Goal: Information Seeking & Learning: Learn about a topic

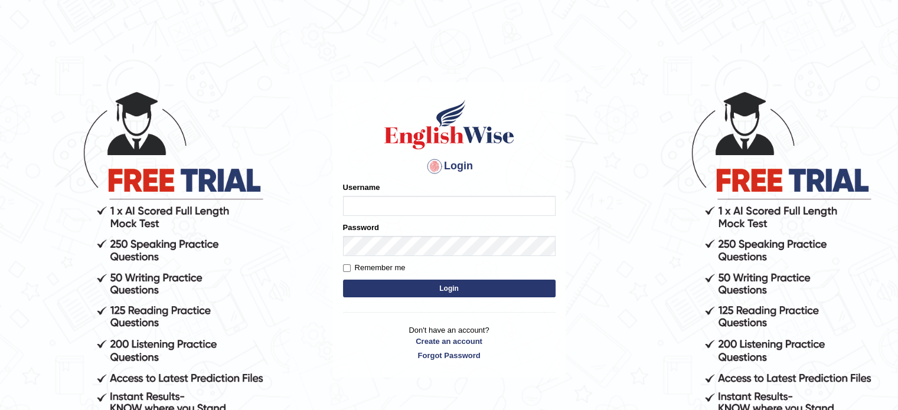
click at [391, 204] on input "Username" at bounding box center [449, 206] width 213 height 20
type input "9bands"
click at [410, 288] on button "Login" at bounding box center [449, 289] width 213 height 18
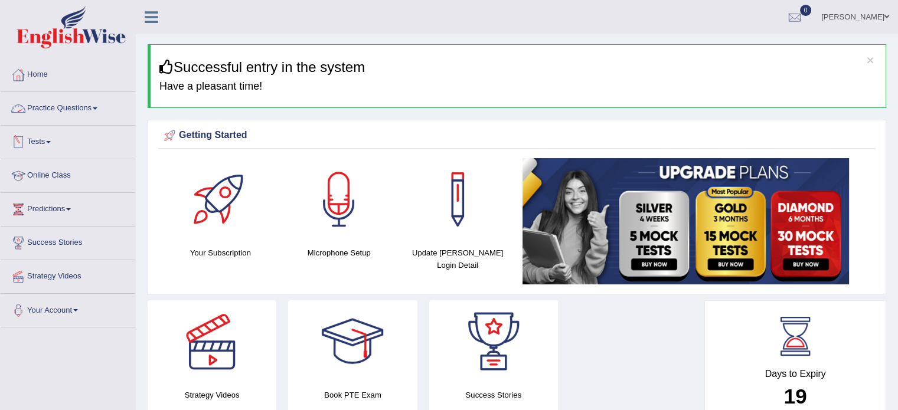
click at [67, 110] on link "Practice Questions" at bounding box center [68, 107] width 135 height 30
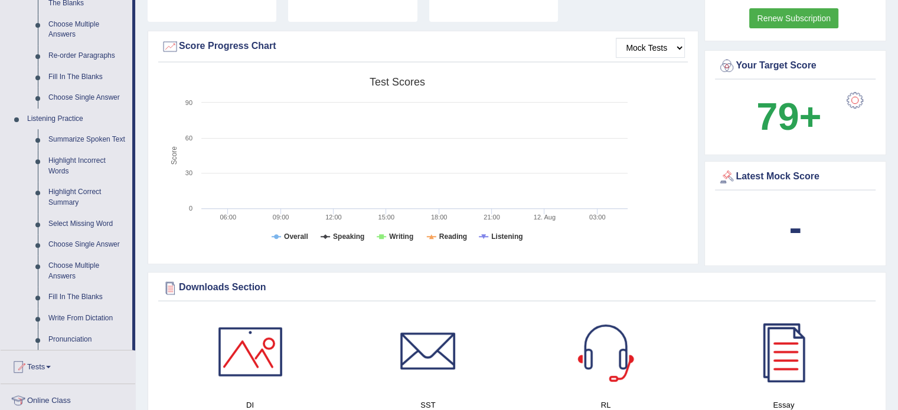
scroll to position [406, 0]
click at [73, 139] on link "Summarize Spoken Text" at bounding box center [87, 139] width 89 height 21
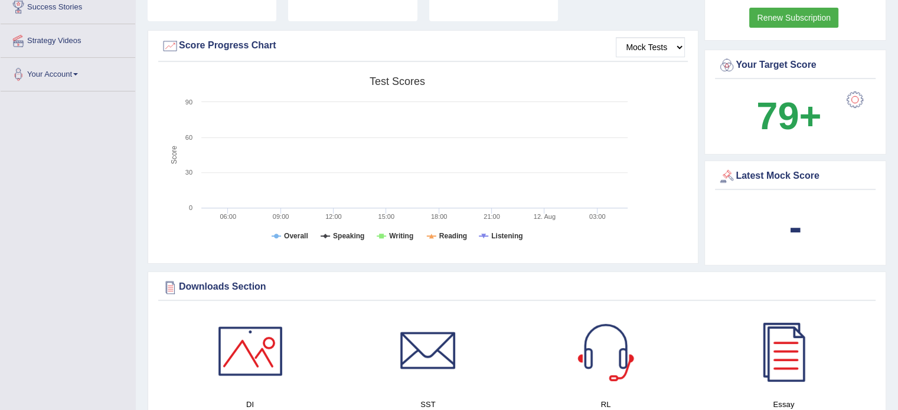
scroll to position [234, 0]
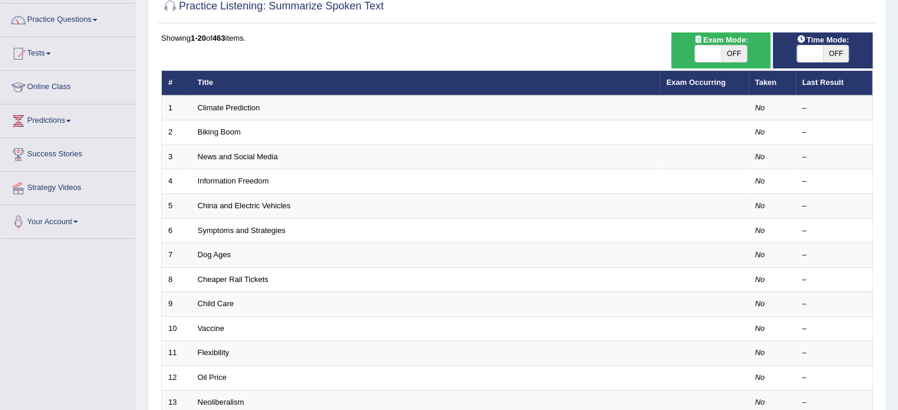
click at [742, 49] on span "OFF" at bounding box center [734, 53] width 26 height 17
checkbox input "true"
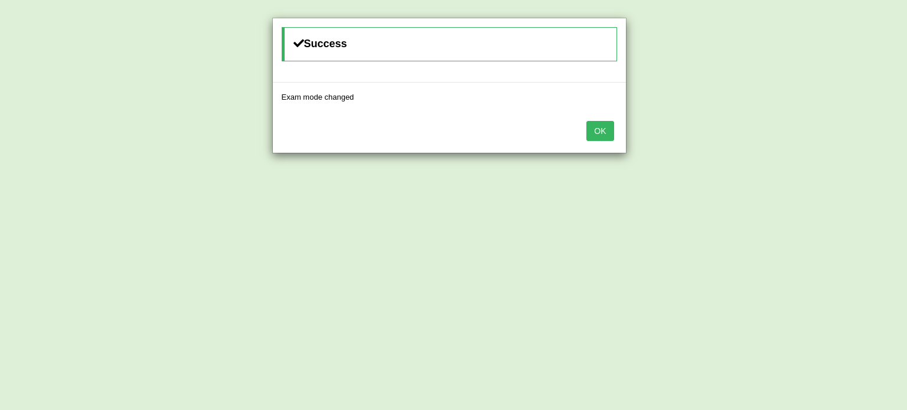
click at [600, 135] on button "OK" at bounding box center [599, 131] width 27 height 20
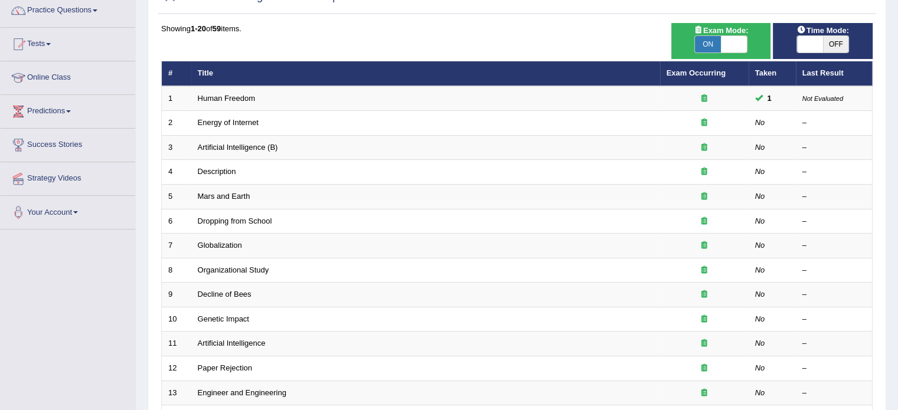
click at [823, 42] on span "OFF" at bounding box center [836, 44] width 26 height 17
checkbox input "true"
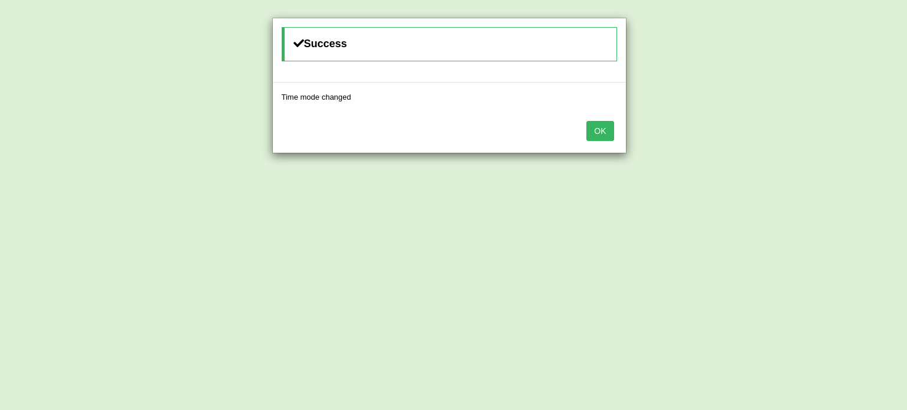
click at [600, 136] on button "OK" at bounding box center [599, 131] width 27 height 20
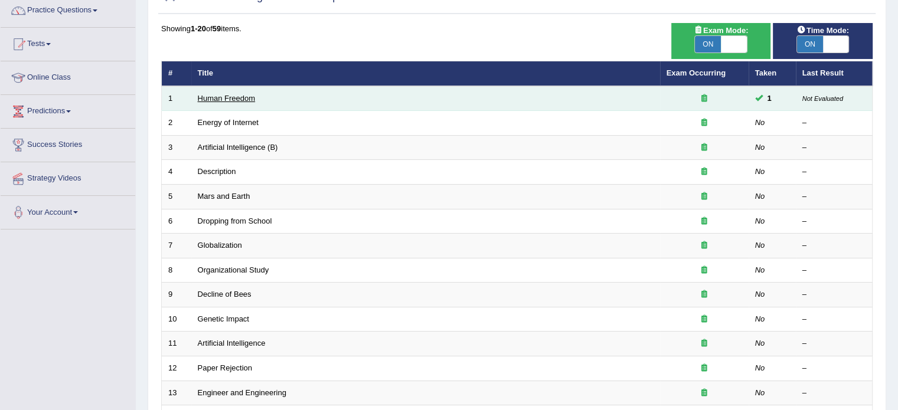
click at [231, 96] on link "Human Freedom" at bounding box center [227, 98] width 58 height 9
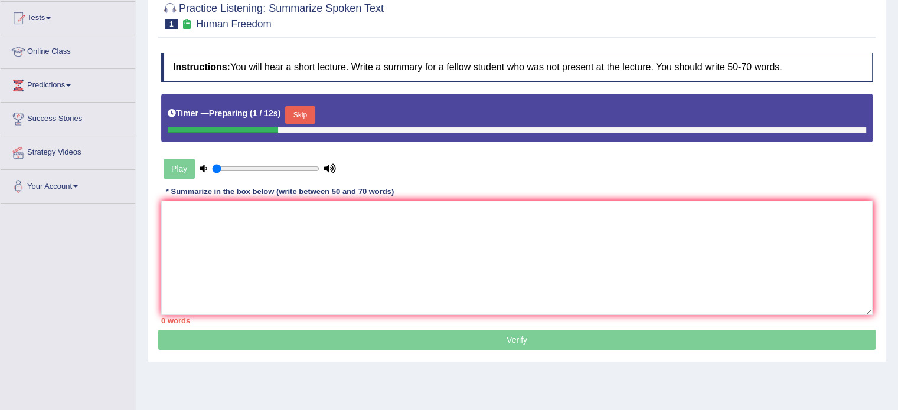
scroll to position [125, 0]
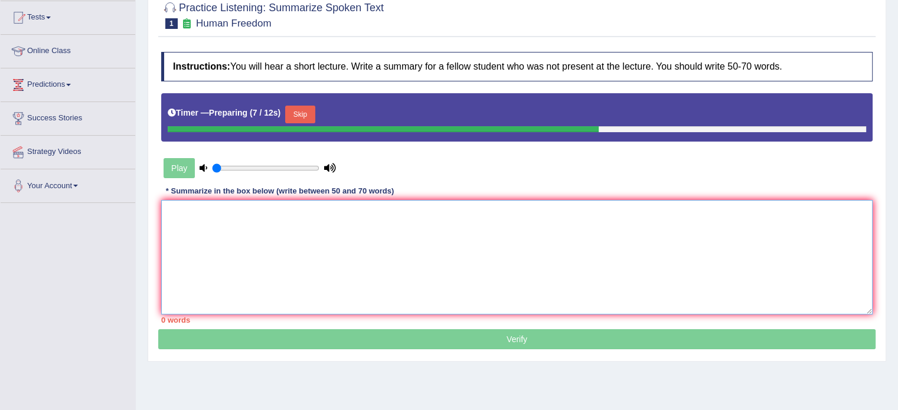
click at [502, 250] on textarea at bounding box center [517, 257] width 712 height 115
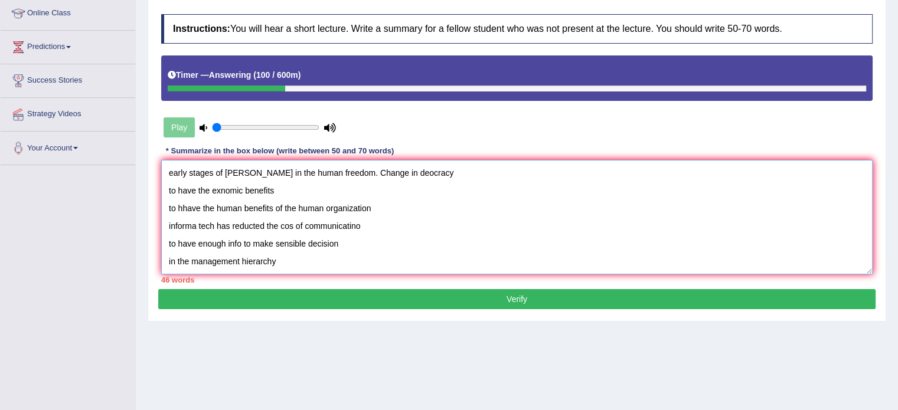
scroll to position [18, 0]
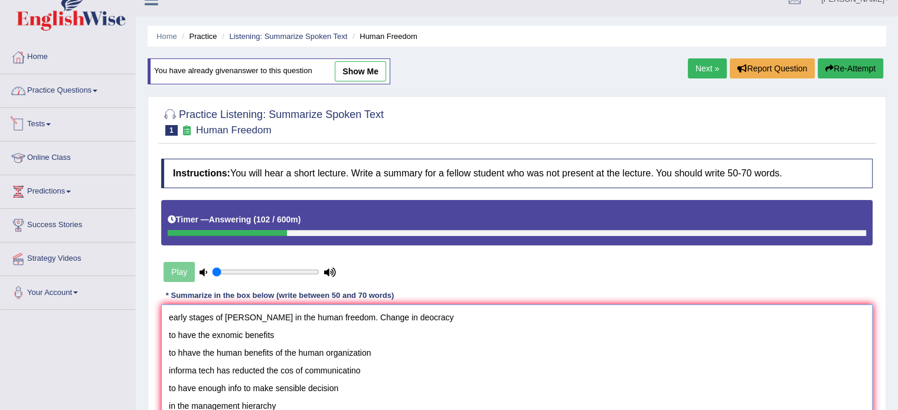
type textarea "early stages of [PERSON_NAME] in the human freedom. Change in deocracy to have …"
click at [57, 95] on link "Practice Questions" at bounding box center [68, 89] width 135 height 30
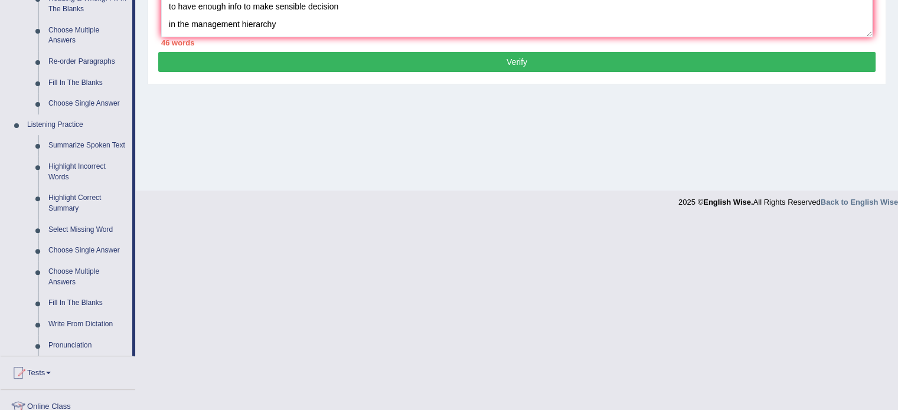
scroll to position [409, 0]
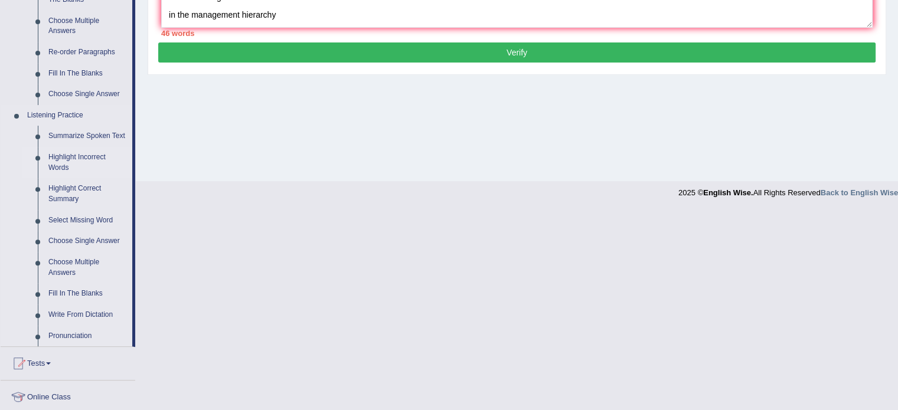
click at [60, 160] on link "Highlight Incorrect Words" at bounding box center [87, 162] width 89 height 31
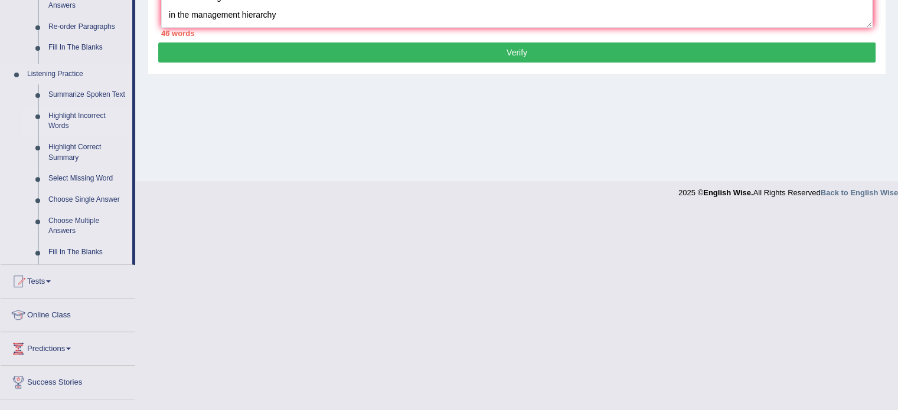
scroll to position [210, 0]
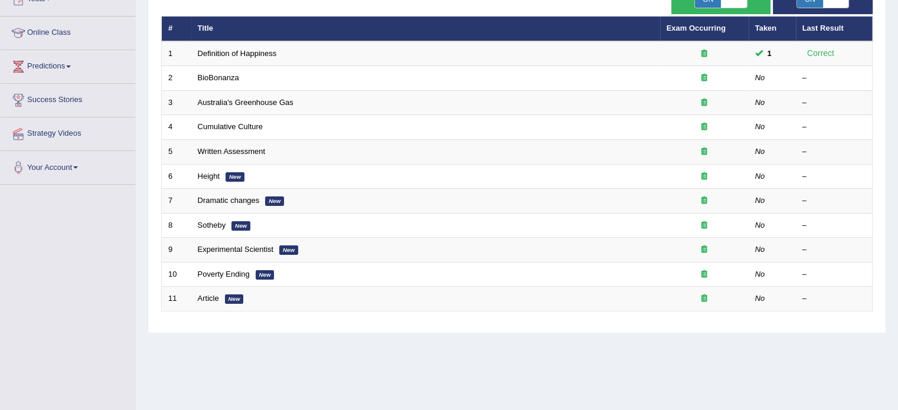
drag, startPoint x: 907, startPoint y: -71, endPoint x: 895, endPoint y: -71, distance: 11.8
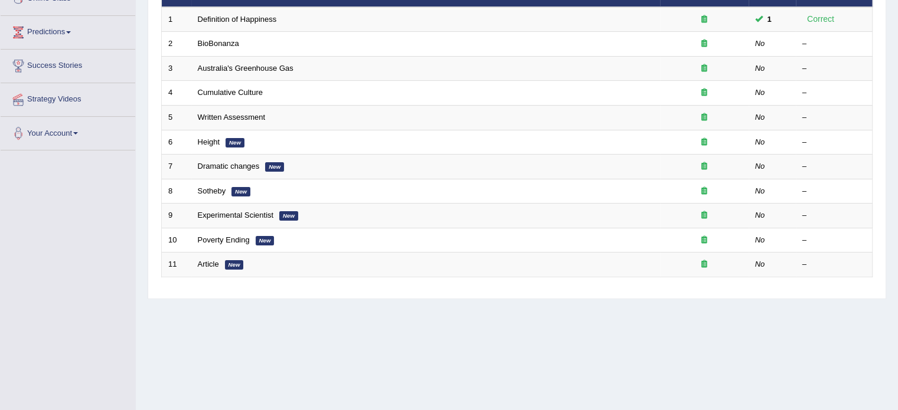
drag, startPoint x: 895, startPoint y: -71, endPoint x: 487, endPoint y: 340, distance: 579.6
click at [487, 340] on div "Home Practice Listening: Highlight Incorrect Words Practice Listening: Highligh…" at bounding box center [517, 118] width 762 height 591
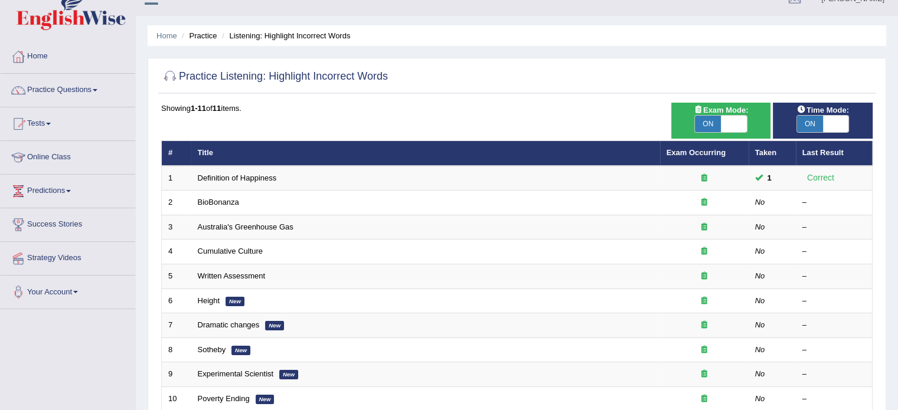
scroll to position [0, 0]
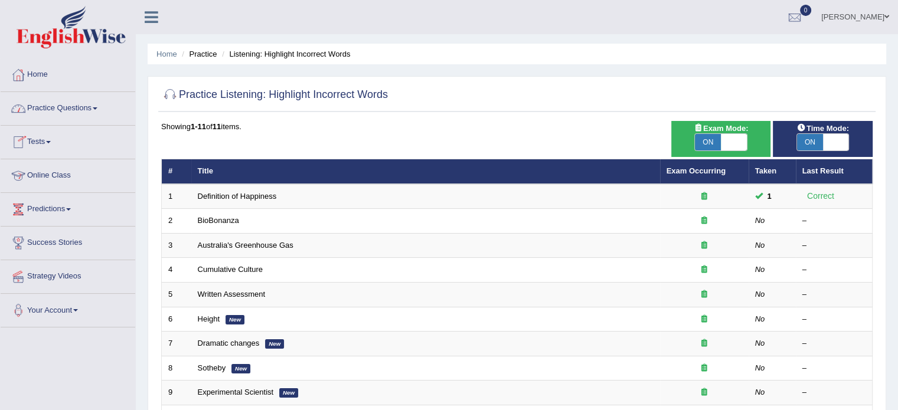
click at [61, 97] on link "Practice Questions" at bounding box center [68, 107] width 135 height 30
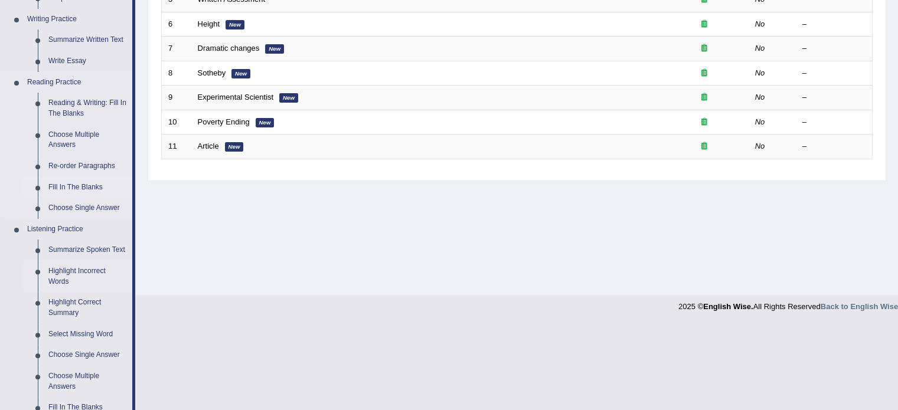
scroll to position [59, 0]
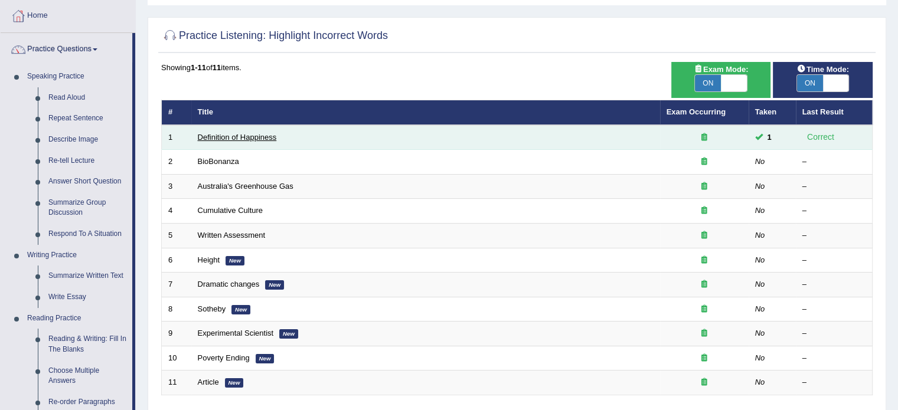
click at [241, 139] on link "Definition of Happiness" at bounding box center [237, 137] width 79 height 9
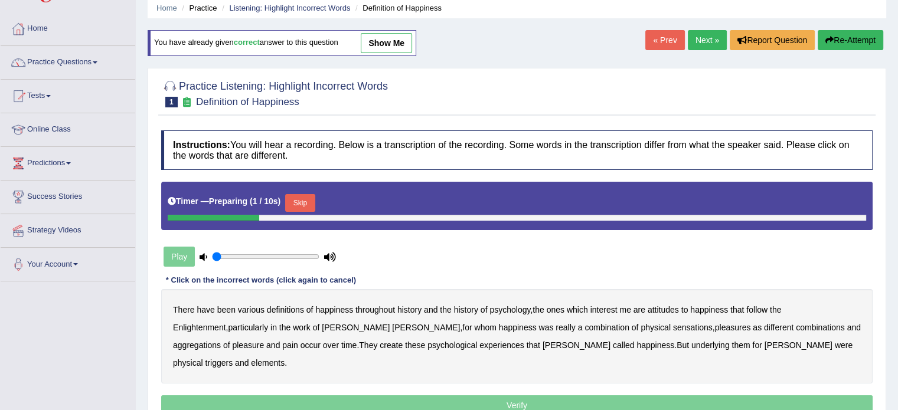
scroll to position [118, 0]
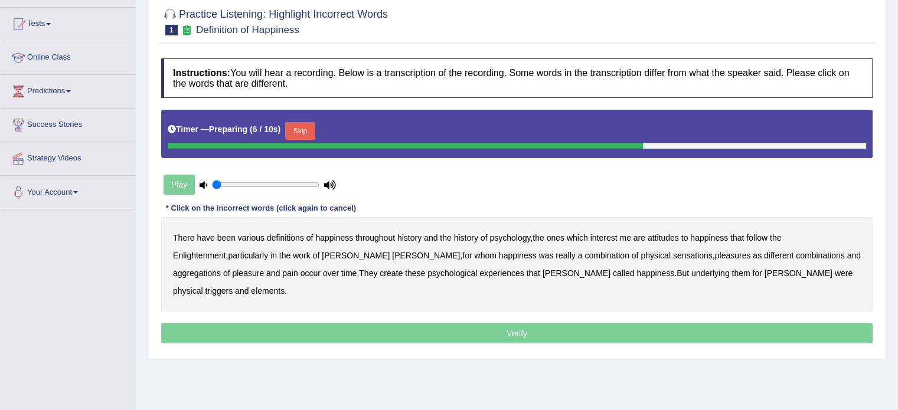
click at [305, 129] on button "Skip" at bounding box center [300, 131] width 30 height 18
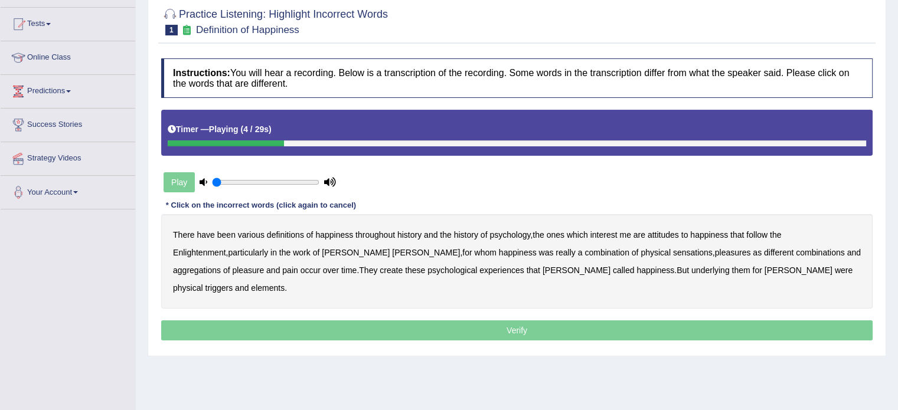
click at [501, 230] on b "psychology" at bounding box center [510, 234] width 41 height 9
click at [661, 233] on b "attitudes" at bounding box center [663, 234] width 31 height 9
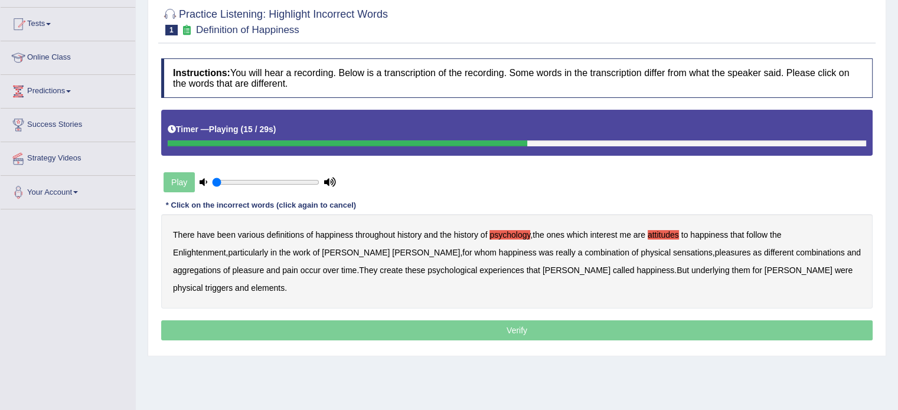
click at [673, 253] on b "sensations" at bounding box center [693, 252] width 40 height 9
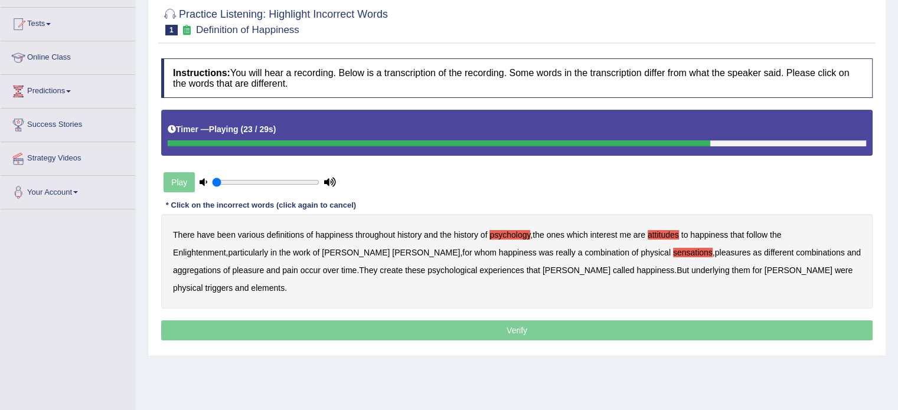
click at [359, 268] on b "They" at bounding box center [368, 270] width 18 height 9
click at [405, 267] on b "these" at bounding box center [415, 270] width 20 height 9
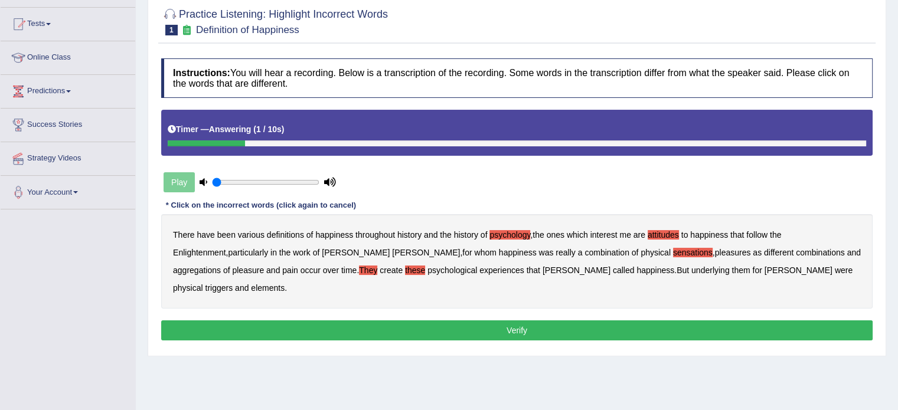
click at [285, 283] on b "elements" at bounding box center [268, 287] width 34 height 9
click at [553, 321] on button "Verify" at bounding box center [517, 331] width 712 height 20
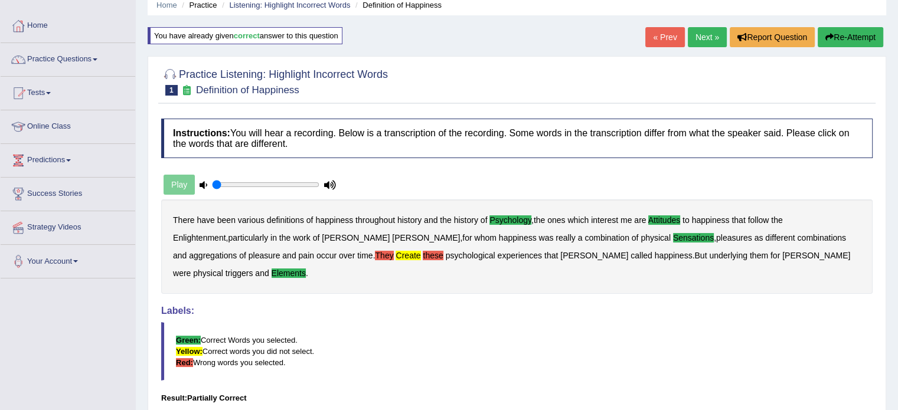
scroll to position [0, 0]
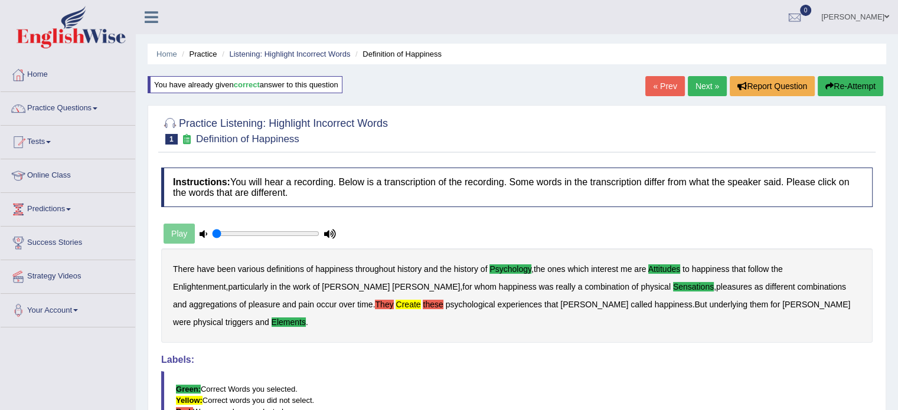
click at [834, 78] on button "Re-Attempt" at bounding box center [851, 86] width 66 height 20
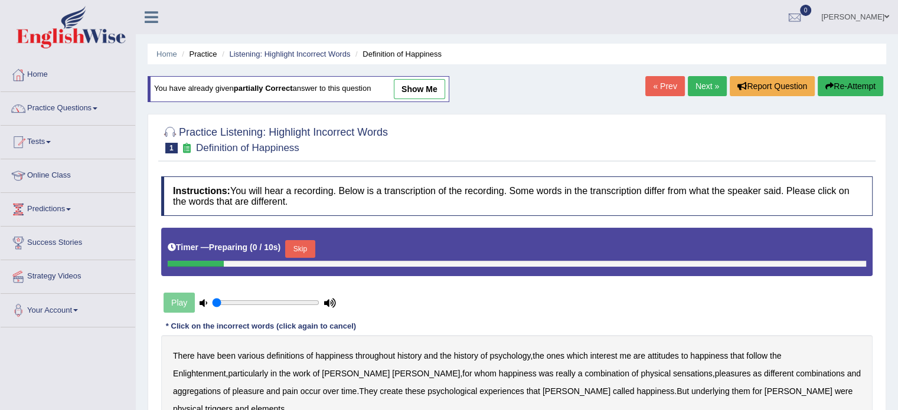
click at [315, 249] on button "Skip" at bounding box center [300, 249] width 30 height 18
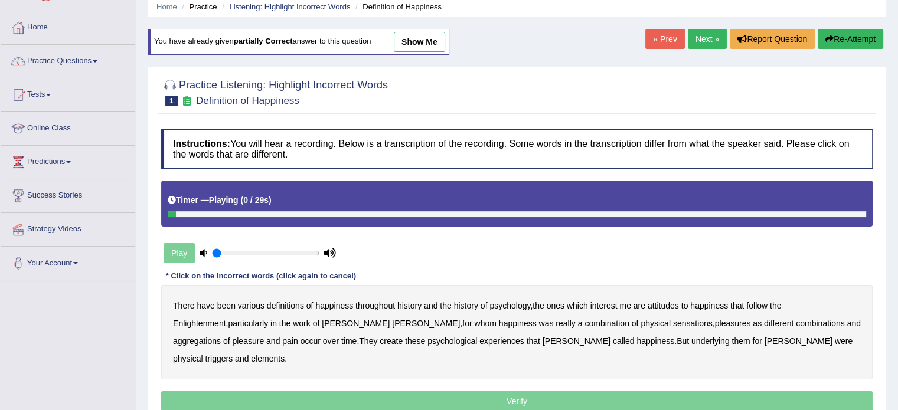
scroll to position [118, 0]
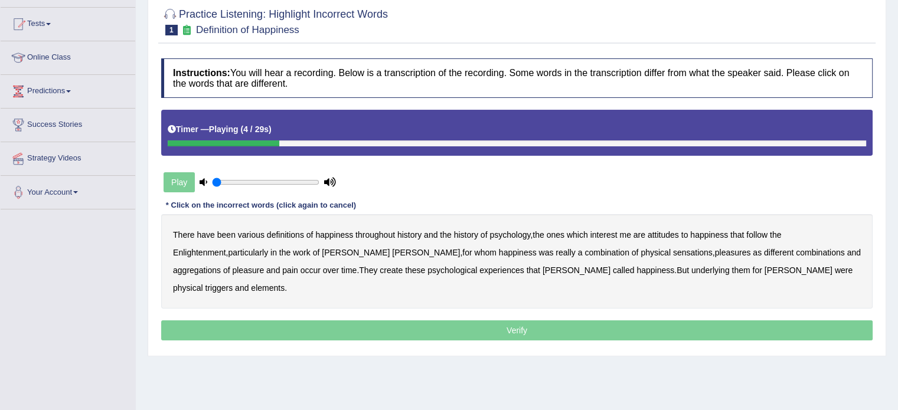
click at [503, 231] on b "psychology" at bounding box center [510, 234] width 41 height 9
click at [658, 233] on b "attitudes" at bounding box center [663, 234] width 31 height 9
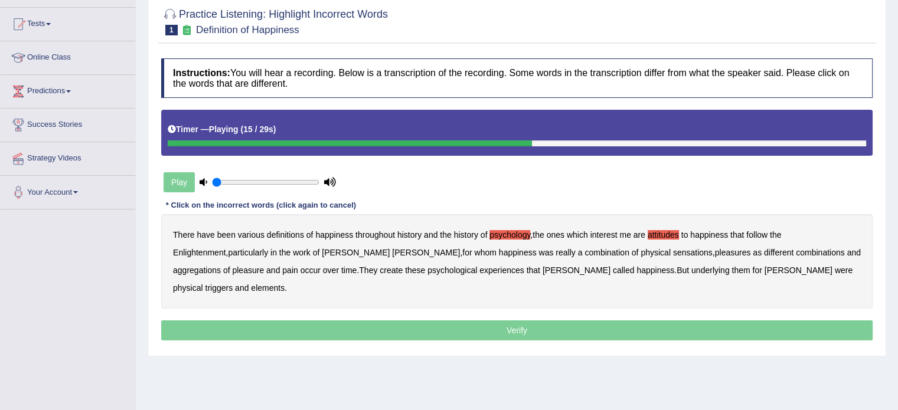
click at [673, 255] on b "sensations" at bounding box center [693, 252] width 40 height 9
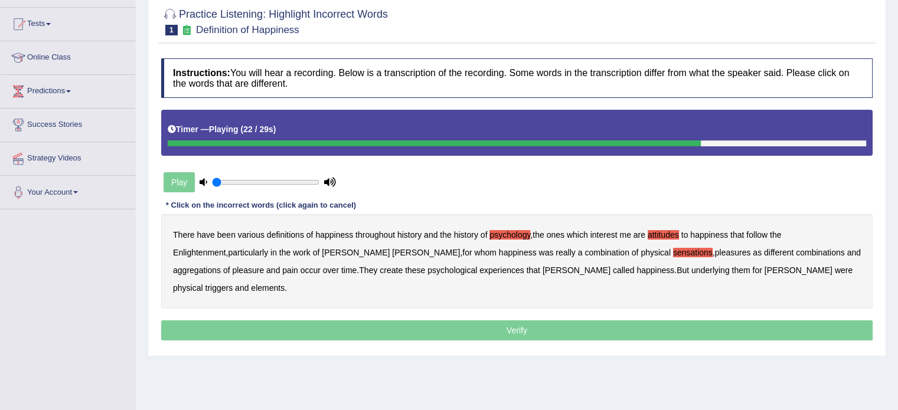
click at [380, 270] on b "create" at bounding box center [391, 270] width 23 height 9
click at [405, 270] on b "these" at bounding box center [415, 270] width 20 height 9
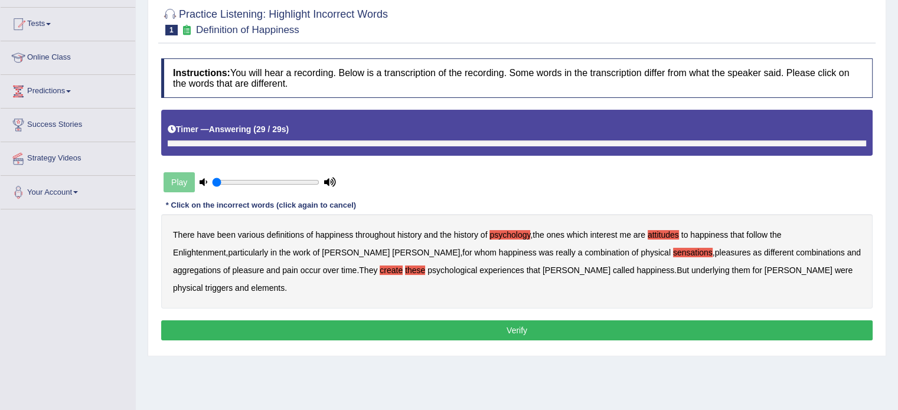
click at [285, 283] on b "elements" at bounding box center [268, 287] width 34 height 9
click at [373, 321] on button "Verify" at bounding box center [517, 331] width 712 height 20
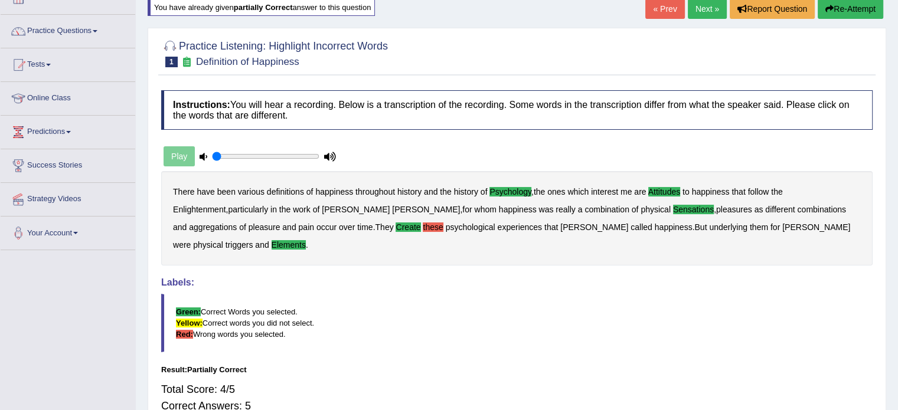
scroll to position [0, 0]
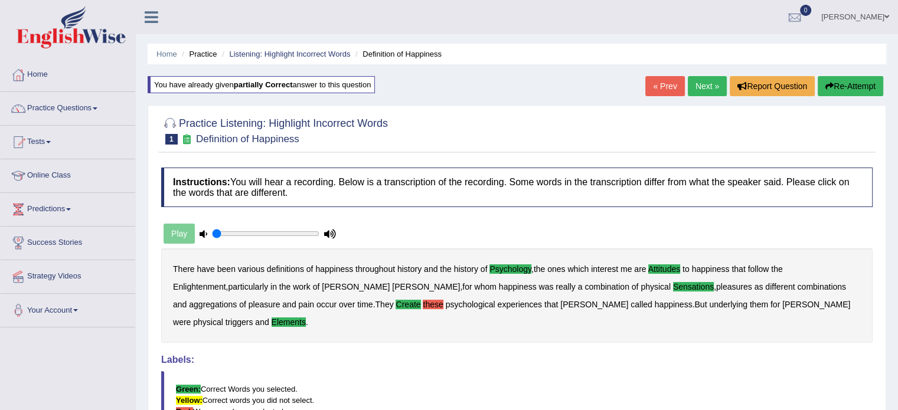
click at [706, 82] on link "Next »" at bounding box center [707, 86] width 39 height 20
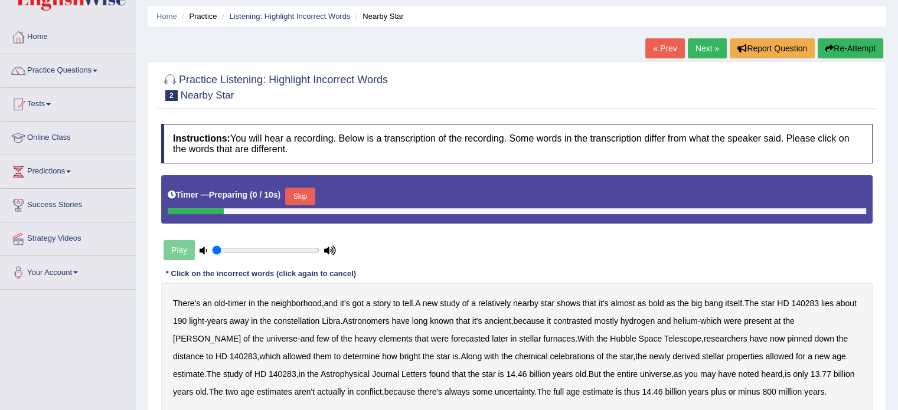
scroll to position [59, 0]
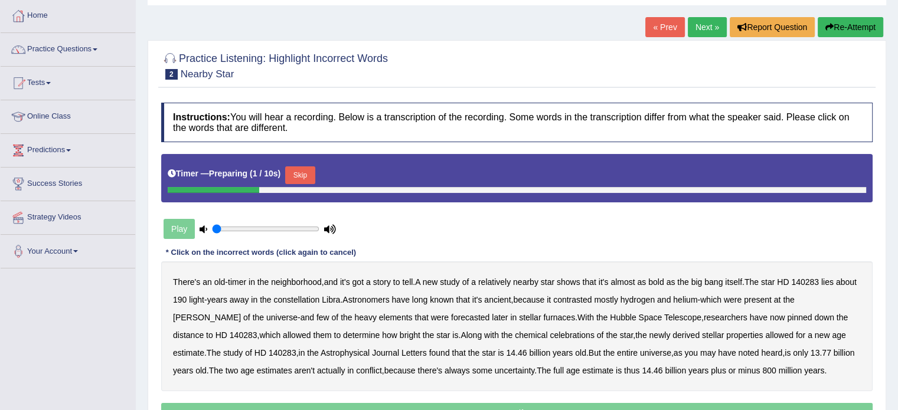
click at [302, 176] on button "Skip" at bounding box center [300, 176] width 30 height 18
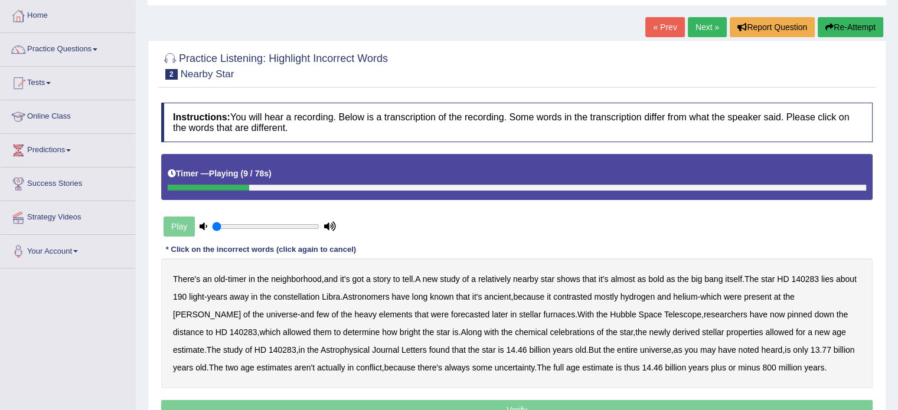
click at [657, 279] on b "bold" at bounding box center [655, 279] width 15 height 9
click at [592, 298] on b "contrasted" at bounding box center [572, 296] width 38 height 9
click at [451, 314] on b "forecasted" at bounding box center [470, 314] width 38 height 9
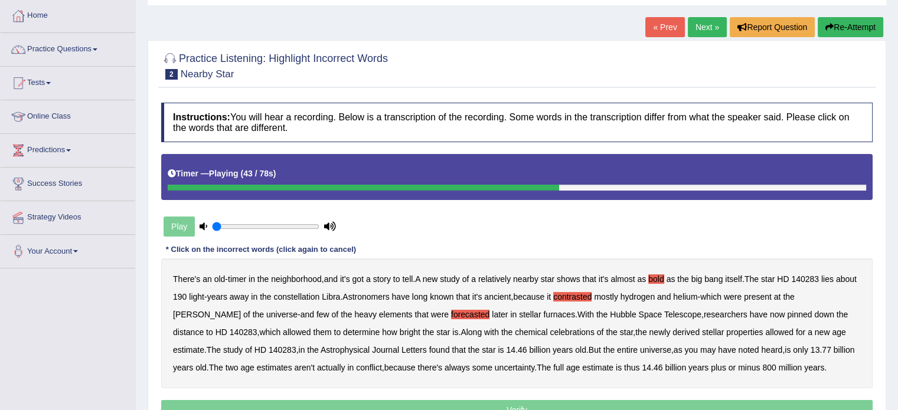
click at [550, 335] on b "celebrations" at bounding box center [572, 332] width 45 height 9
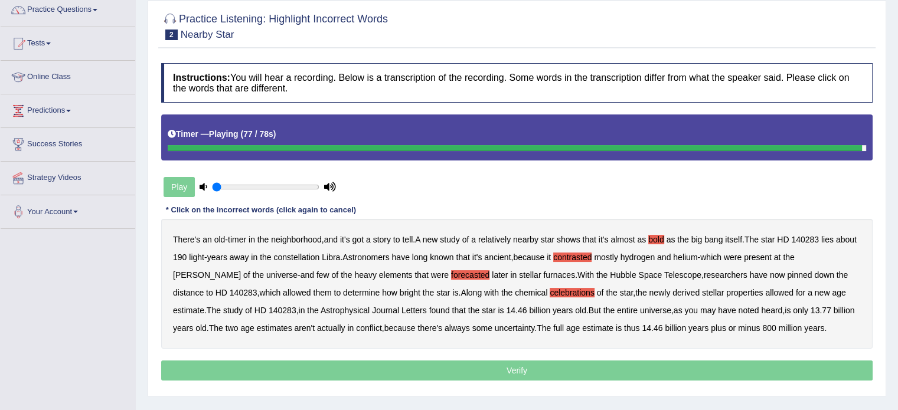
scroll to position [118, 0]
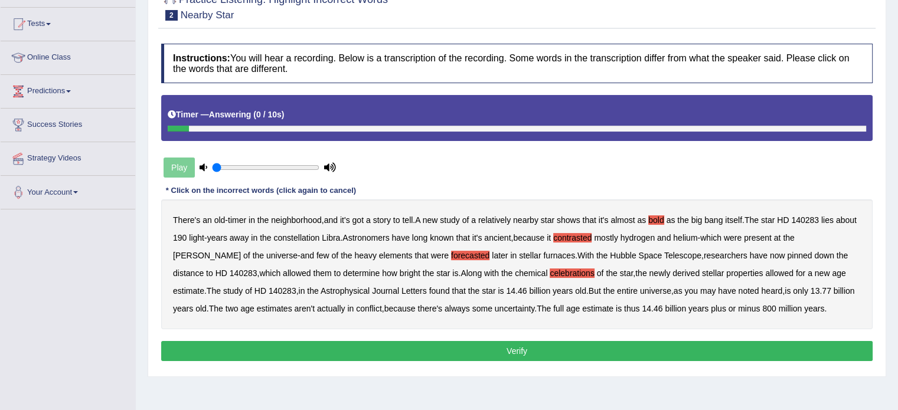
click at [322, 344] on button "Verify" at bounding box center [517, 351] width 712 height 20
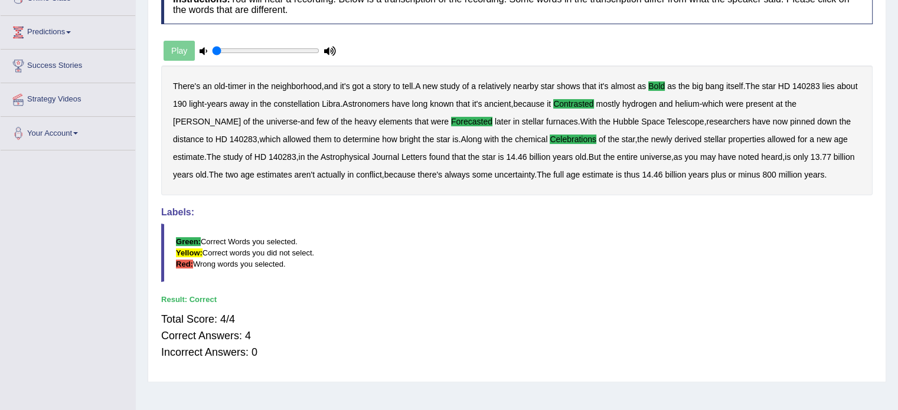
scroll to position [0, 0]
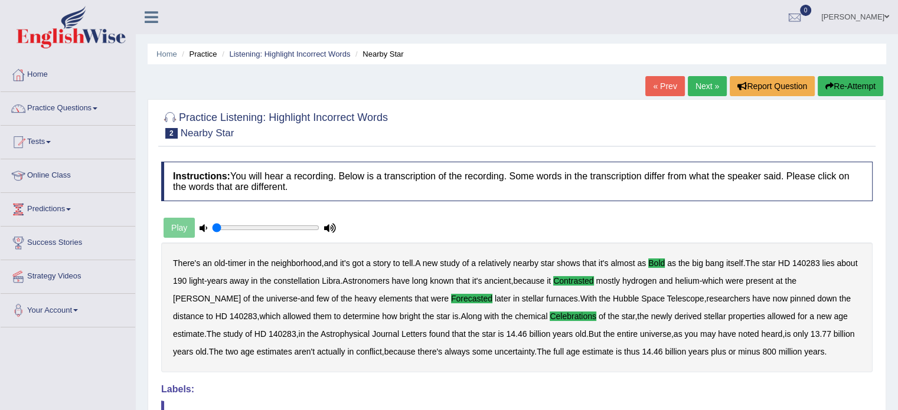
click at [699, 80] on link "Next »" at bounding box center [707, 86] width 39 height 20
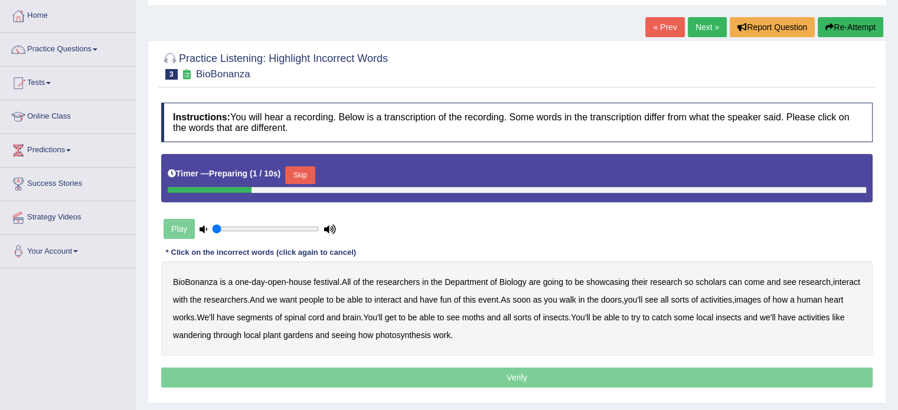
click at [300, 171] on button "Skip" at bounding box center [300, 176] width 30 height 18
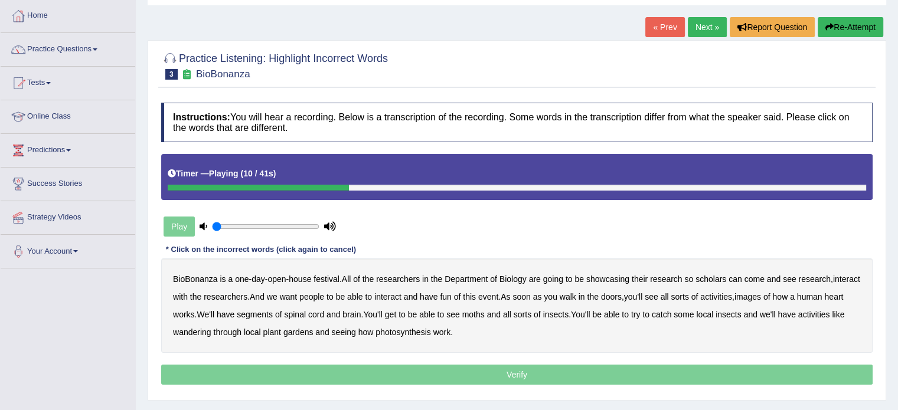
click at [702, 277] on b "scholars" at bounding box center [711, 279] width 31 height 9
click at [778, 288] on div "BioBonanza is a one - day - open - house festival . All of the researchers in t…" at bounding box center [517, 306] width 712 height 94
click at [761, 297] on b "images" at bounding box center [748, 296] width 27 height 9
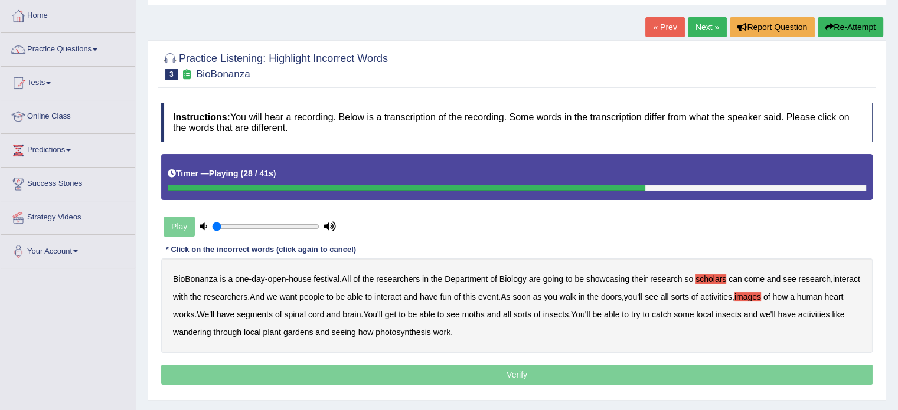
click at [273, 314] on b "segments" at bounding box center [255, 314] width 36 height 9
click at [485, 316] on b "moths" at bounding box center [473, 314] width 22 height 9
click at [211, 335] on b "wandering" at bounding box center [192, 332] width 38 height 9
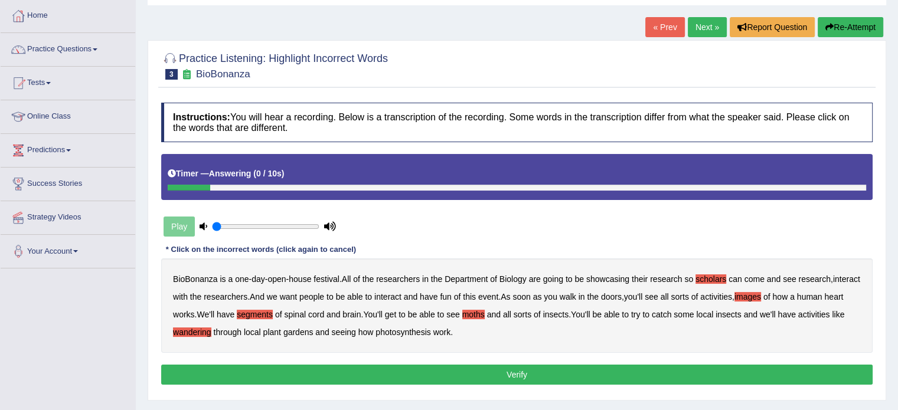
click at [253, 377] on button "Verify" at bounding box center [517, 375] width 712 height 20
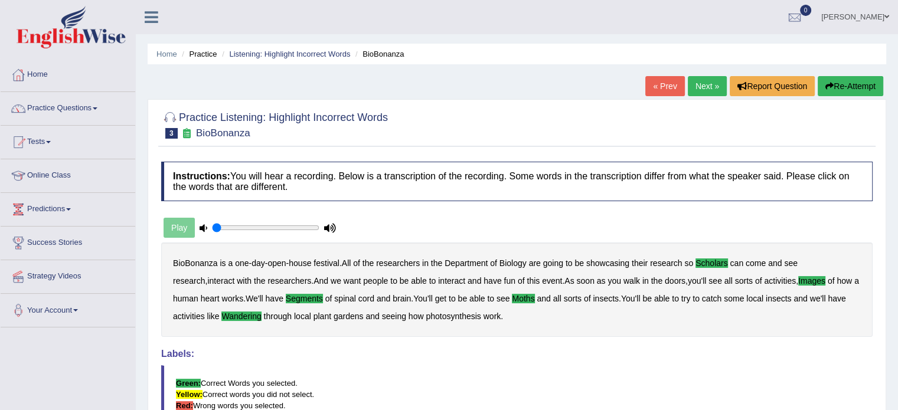
click at [697, 86] on link "Next »" at bounding box center [707, 86] width 39 height 20
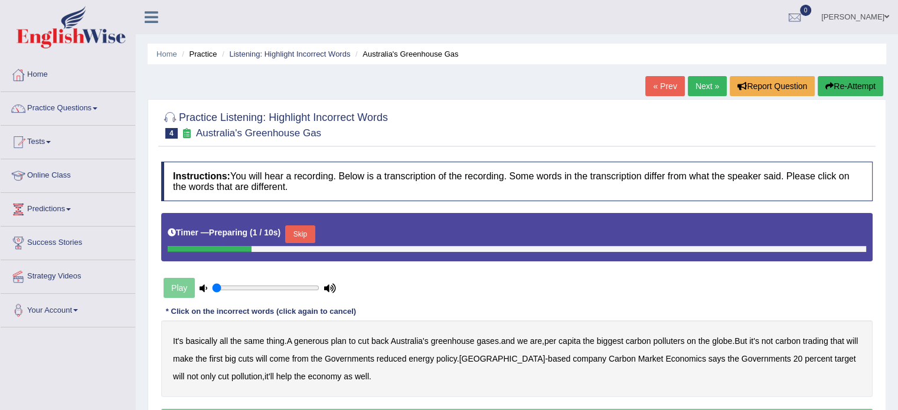
click at [307, 239] on button "Skip" at bounding box center [300, 235] width 30 height 18
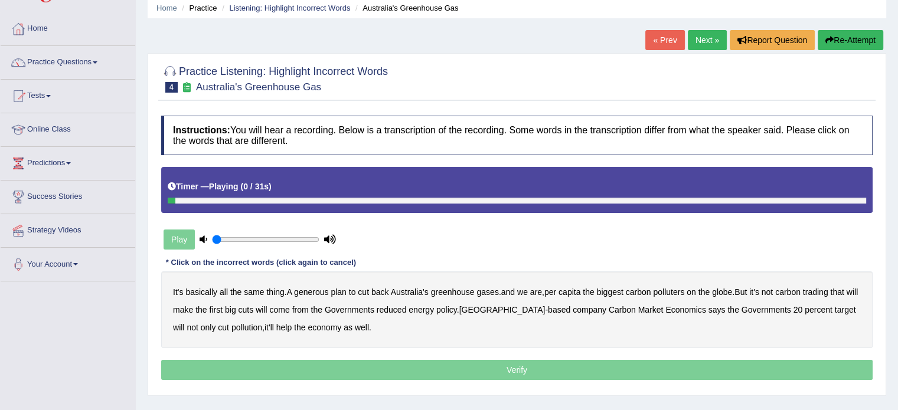
scroll to position [118, 0]
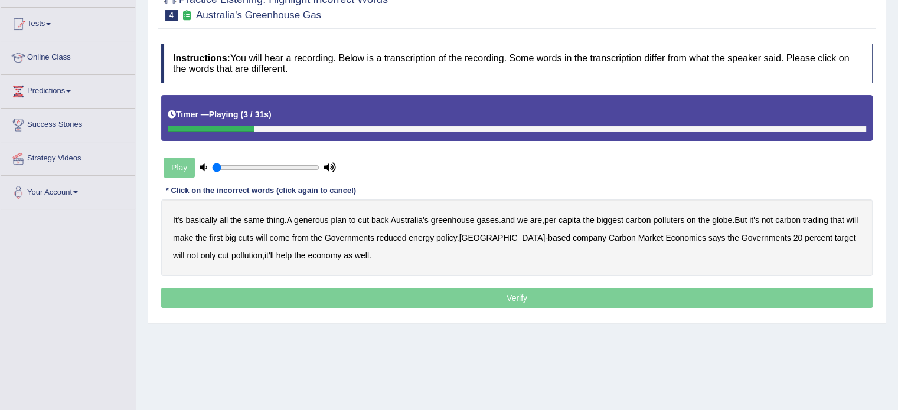
click at [296, 223] on b "generous" at bounding box center [311, 220] width 34 height 9
click at [725, 219] on b "globe" at bounding box center [722, 220] width 20 height 9
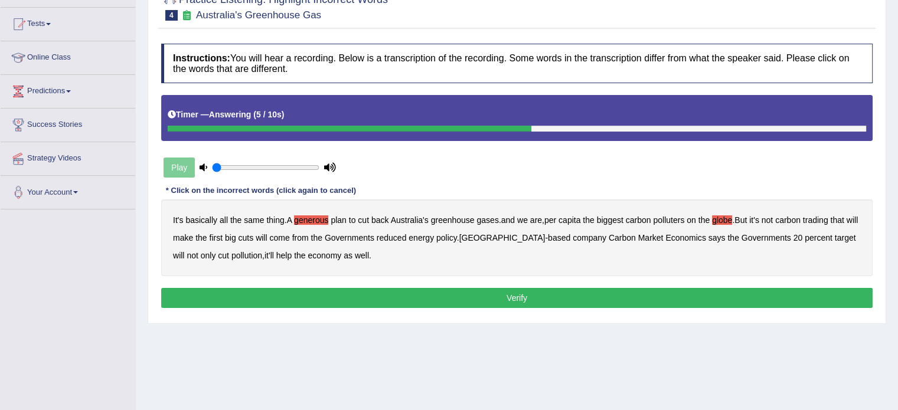
click at [397, 294] on button "Verify" at bounding box center [517, 298] width 712 height 20
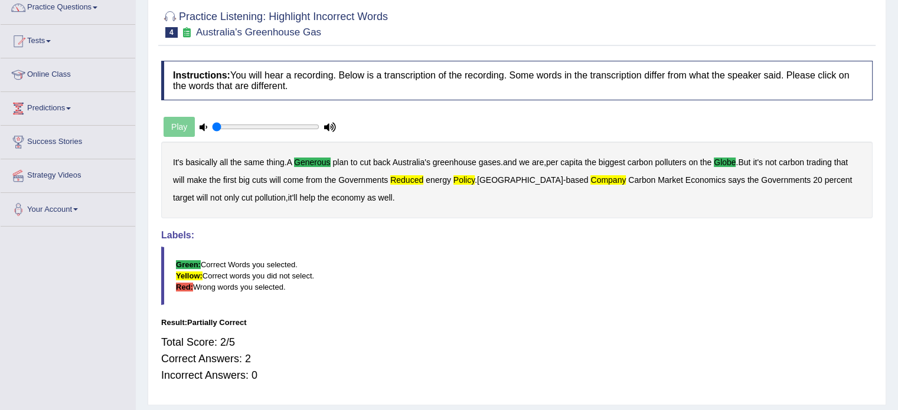
scroll to position [0, 0]
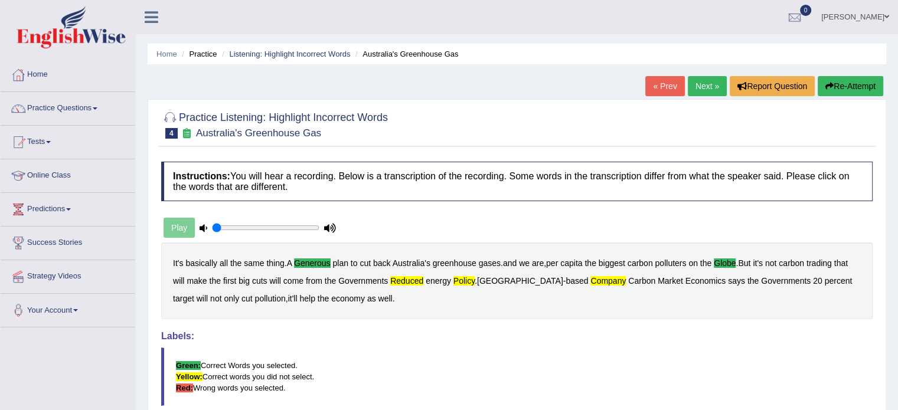
click at [699, 85] on link "Next »" at bounding box center [707, 86] width 39 height 20
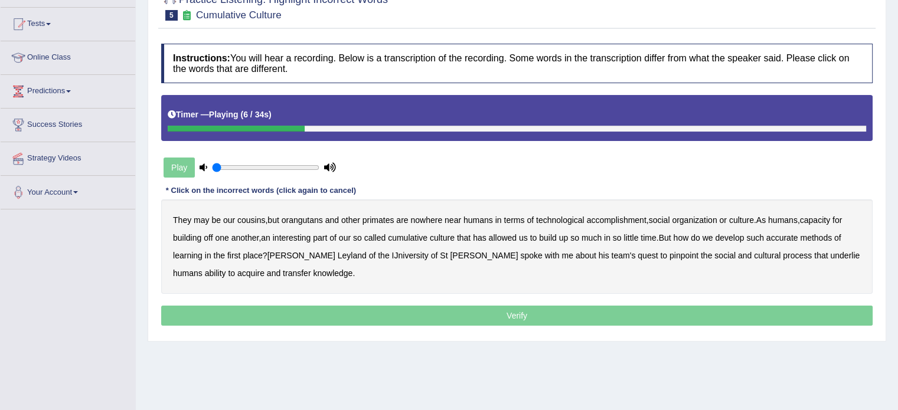
click at [641, 219] on b "accomplishment" at bounding box center [617, 220] width 60 height 9
click at [290, 236] on b "interesting" at bounding box center [292, 237] width 38 height 9
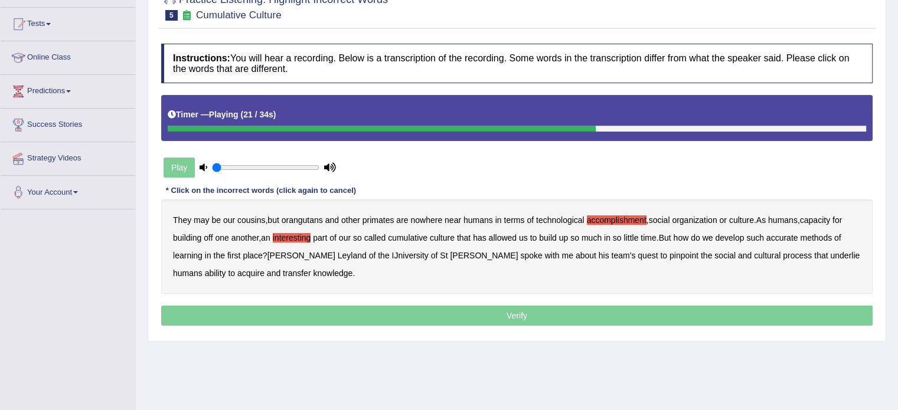
click at [787, 243] on div "They may be our cousins , but orangutans and other primates are nowhere near hu…" at bounding box center [517, 247] width 712 height 94
click at [785, 236] on b "accurate" at bounding box center [783, 237] width 32 height 9
click at [392, 253] on b "IJniversity" at bounding box center [410, 255] width 37 height 9
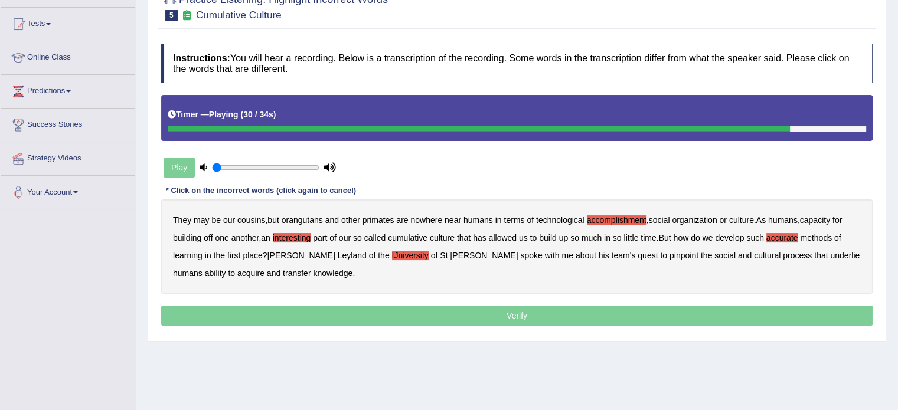
click at [754, 252] on b "cultural" at bounding box center [767, 255] width 27 height 9
click at [830, 256] on b "underlie" at bounding box center [845, 255] width 30 height 9
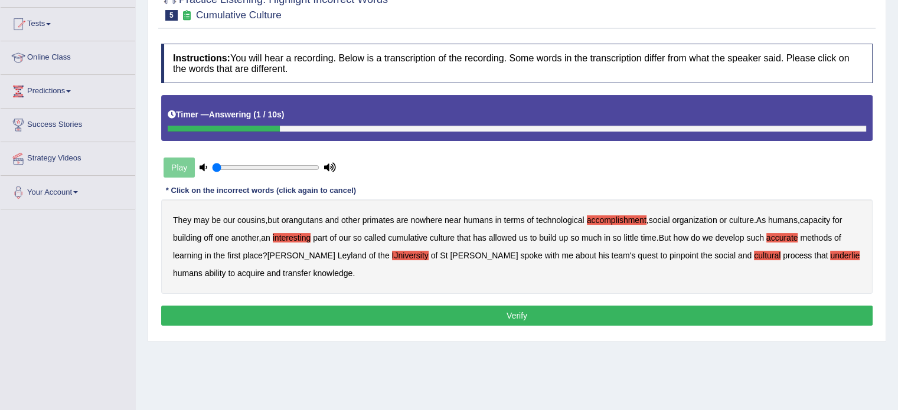
click at [283, 271] on b "transfer" at bounding box center [297, 273] width 28 height 9
click at [252, 308] on button "Verify" at bounding box center [517, 316] width 712 height 20
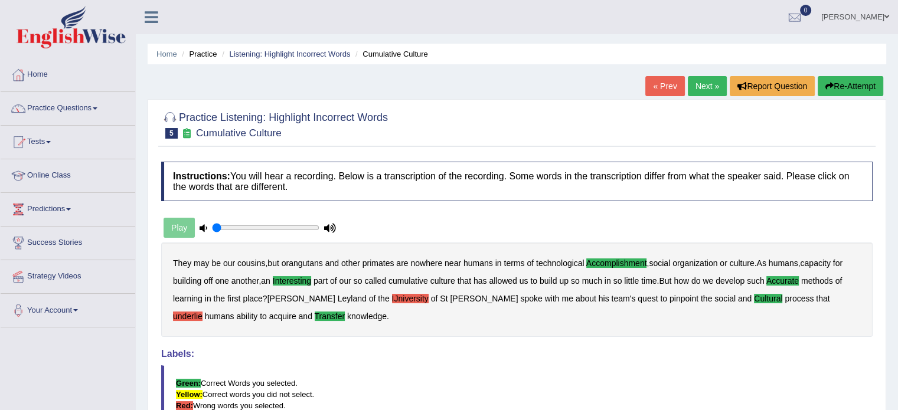
scroll to position [59, 0]
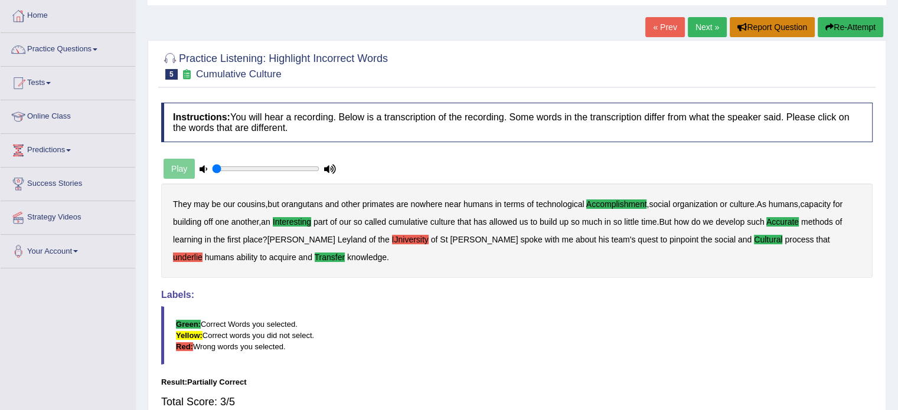
click at [764, 27] on button "Report Question" at bounding box center [772, 27] width 85 height 20
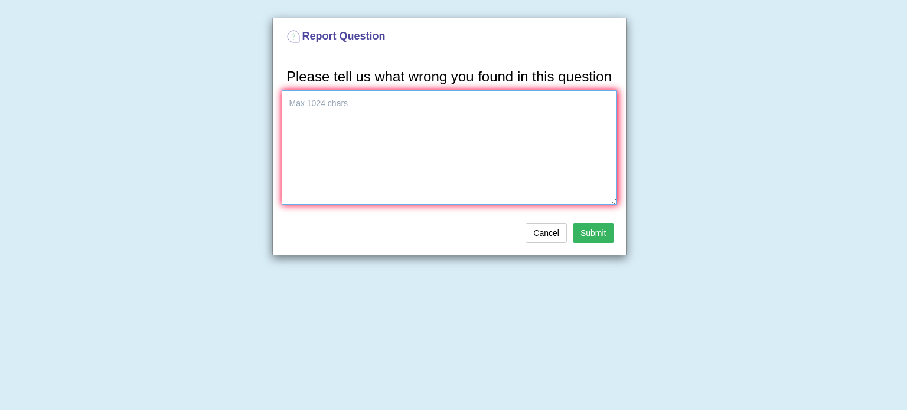
click at [335, 118] on textarea at bounding box center [449, 147] width 335 height 115
paste textarea "I"
type textarea "In this session there are typo errors University"
click at [546, 229] on button "Cancel" at bounding box center [546, 233] width 41 height 20
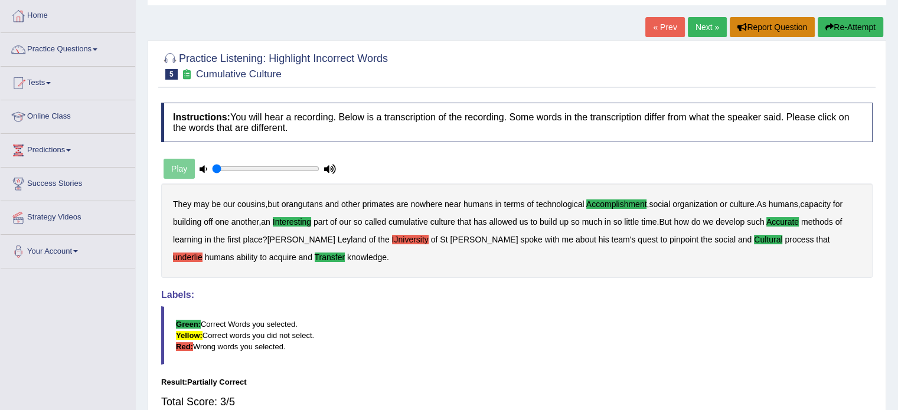
click at [761, 30] on button "Report Question" at bounding box center [772, 27] width 85 height 20
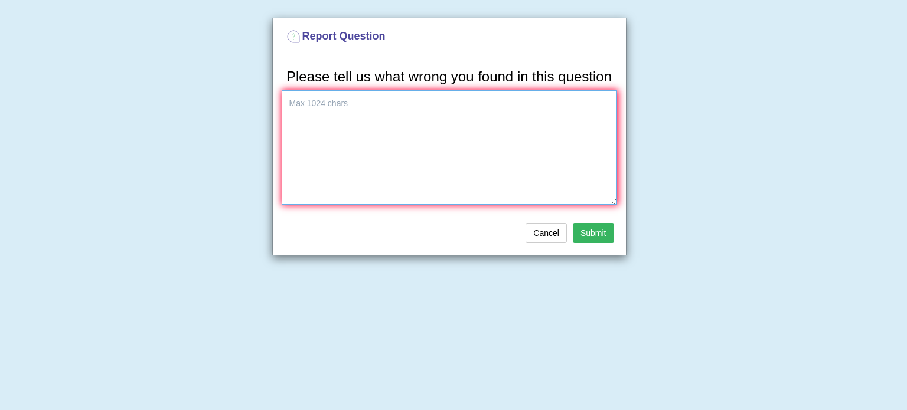
paste textarea "In this session there are typo errors University"
click at [523, 112] on textarea "In this session there are typo errors University" at bounding box center [449, 147] width 335 height 115
type textarea "In this session there are typo errors University and Underline"
click at [585, 228] on button "Submit" at bounding box center [593, 233] width 41 height 20
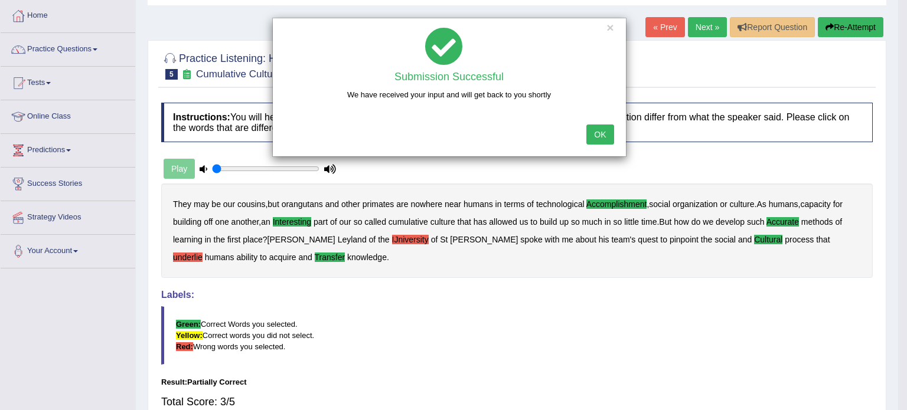
click at [602, 138] on button "OK" at bounding box center [599, 135] width 27 height 20
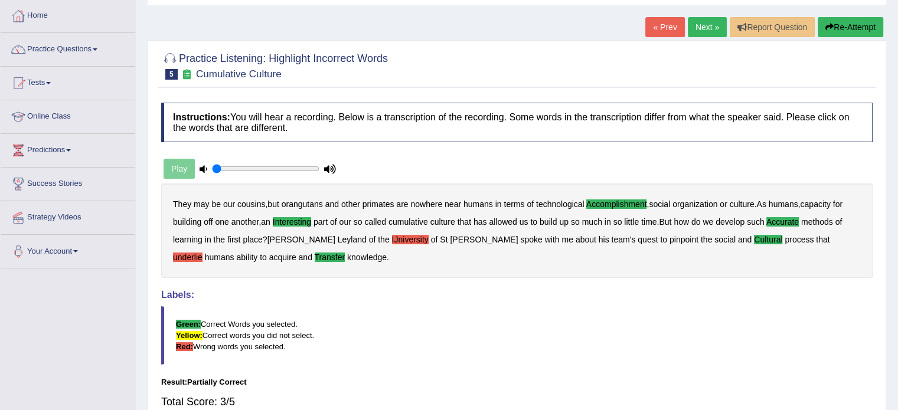
click at [695, 30] on link "Next »" at bounding box center [707, 27] width 39 height 20
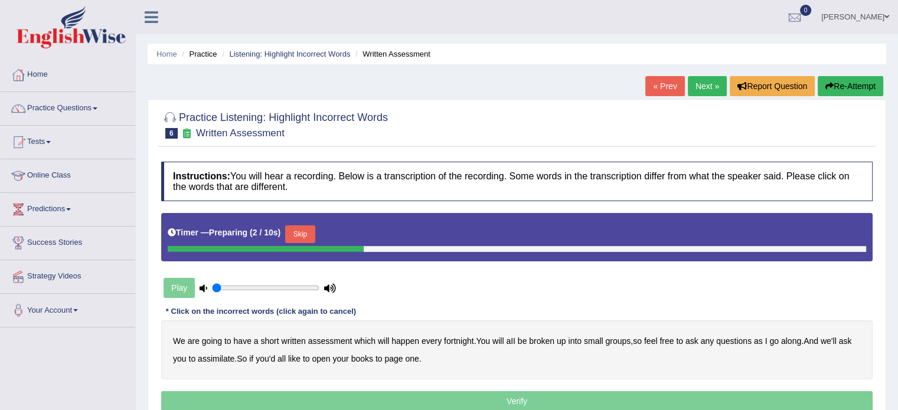
click at [307, 233] on button "Skip" at bounding box center [300, 235] width 30 height 18
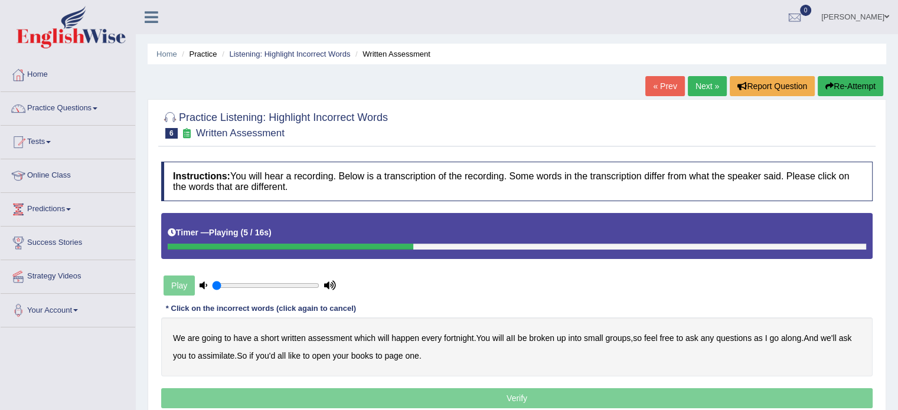
click at [555, 335] on b "broken" at bounding box center [541, 338] width 25 height 9
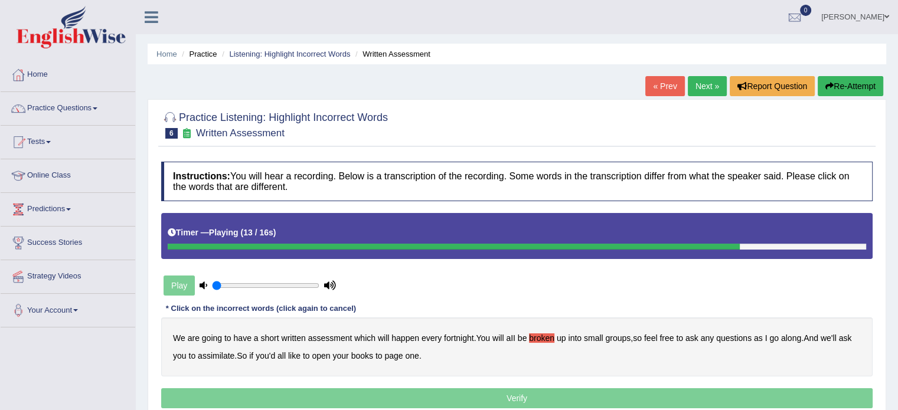
click at [831, 337] on b "we'll" at bounding box center [829, 338] width 16 height 9
click at [204, 356] on b "assimilate" at bounding box center [216, 355] width 37 height 9
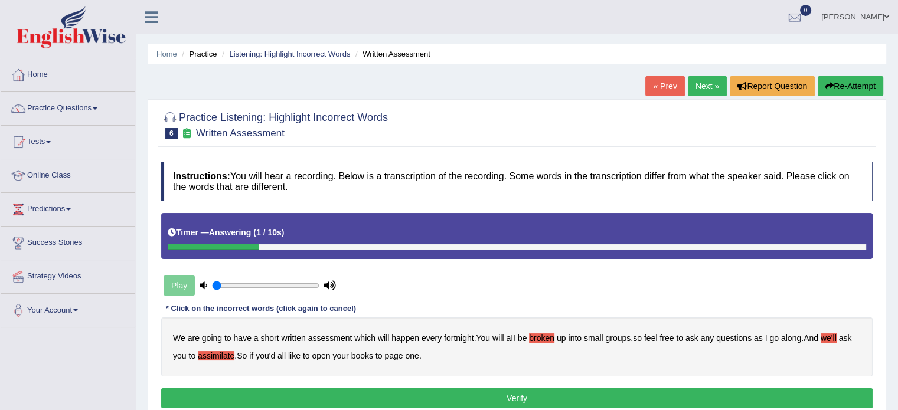
click at [362, 394] on button "Verify" at bounding box center [517, 399] width 712 height 20
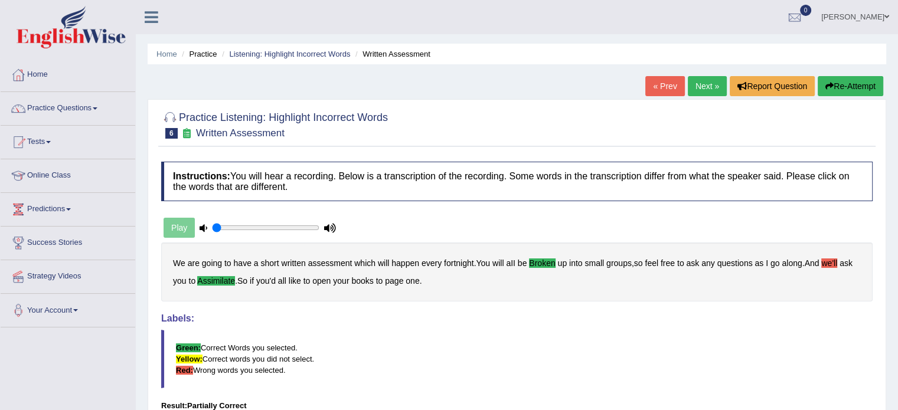
click at [711, 84] on link "Next »" at bounding box center [707, 86] width 39 height 20
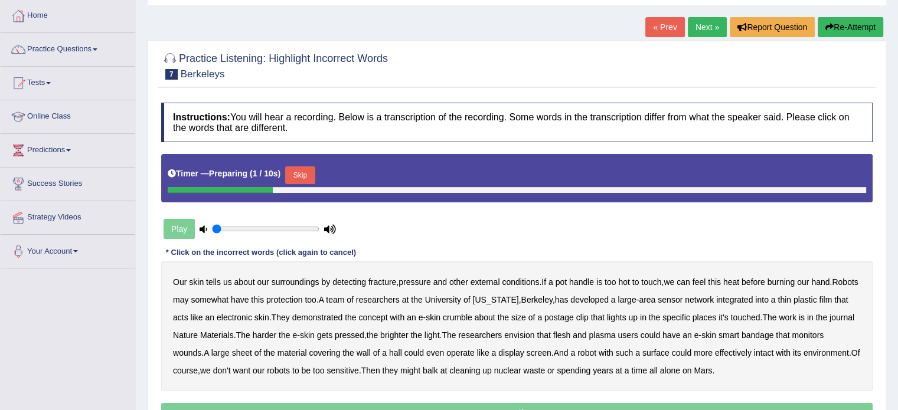
click at [301, 169] on button "Skip" at bounding box center [300, 176] width 30 height 18
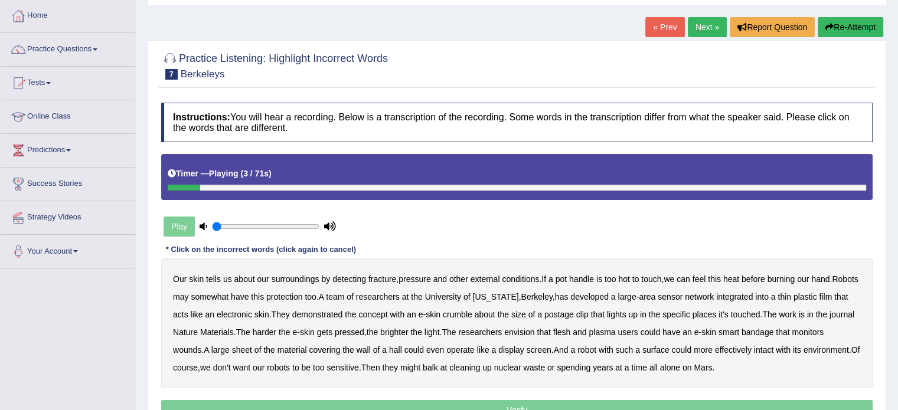
click at [378, 278] on b "fracture" at bounding box center [383, 279] width 28 height 9
click at [472, 311] on b "crumble" at bounding box center [458, 314] width 30 height 9
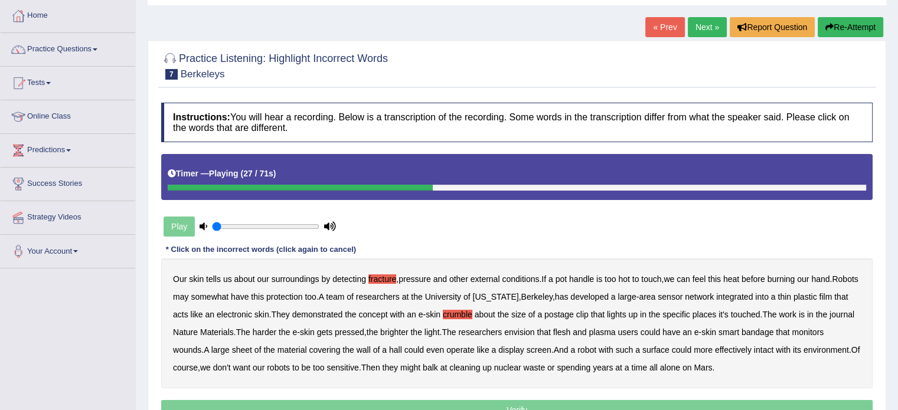
click at [472, 311] on b "crumble" at bounding box center [458, 314] width 30 height 9
click at [615, 335] on b "plasma" at bounding box center [602, 332] width 27 height 9
click at [396, 349] on b "hall" at bounding box center [395, 349] width 13 height 9
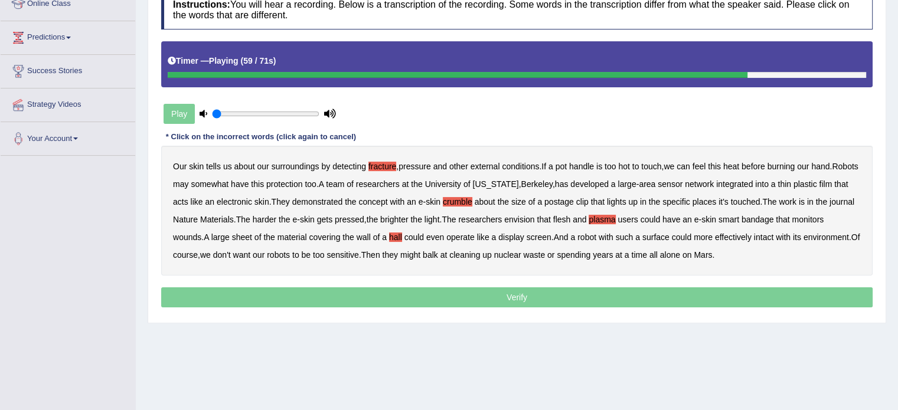
scroll to position [177, 0]
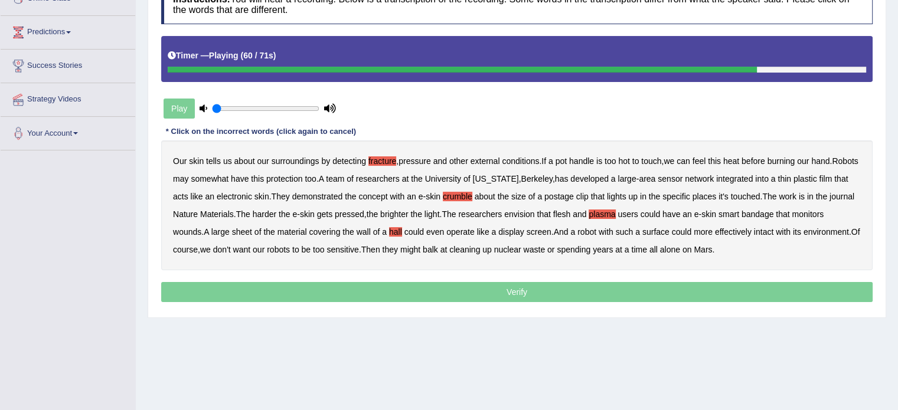
click at [482, 291] on p "Verify" at bounding box center [517, 292] width 712 height 20
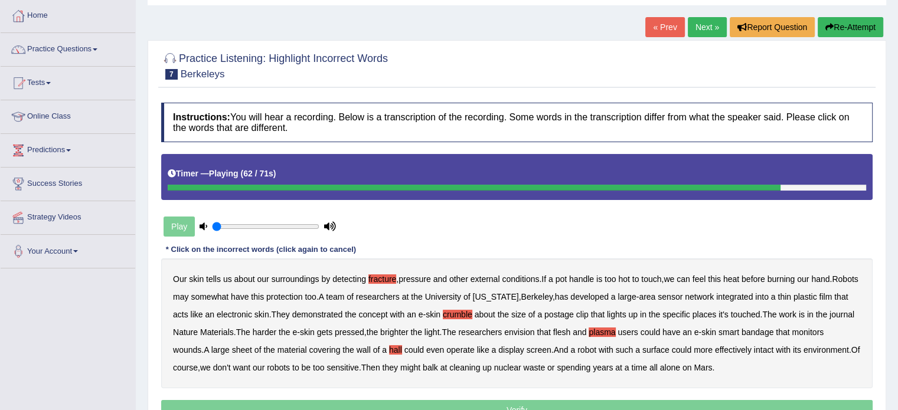
scroll to position [118, 0]
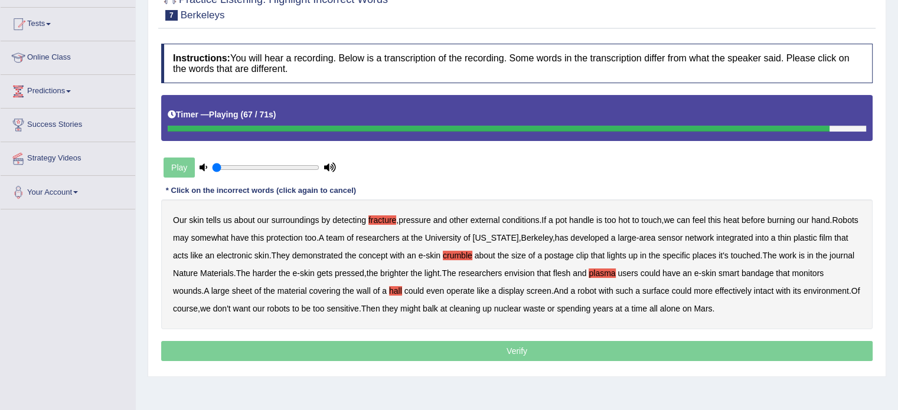
click at [461, 349] on p "Verify" at bounding box center [517, 351] width 712 height 20
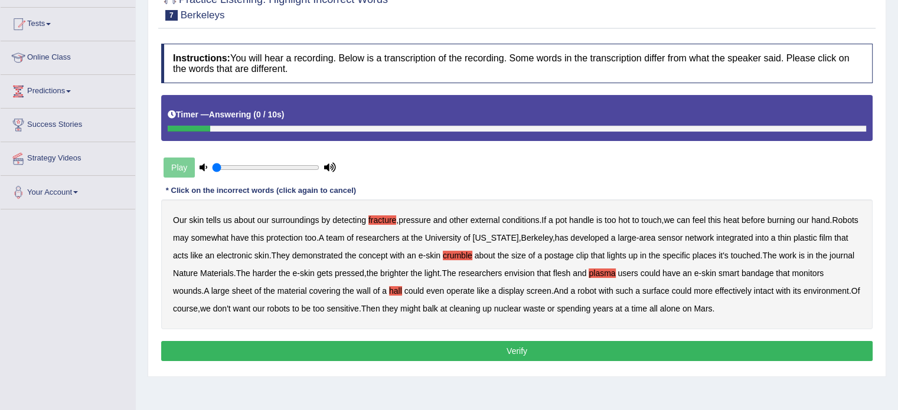
click at [439, 350] on button "Verify" at bounding box center [517, 351] width 712 height 20
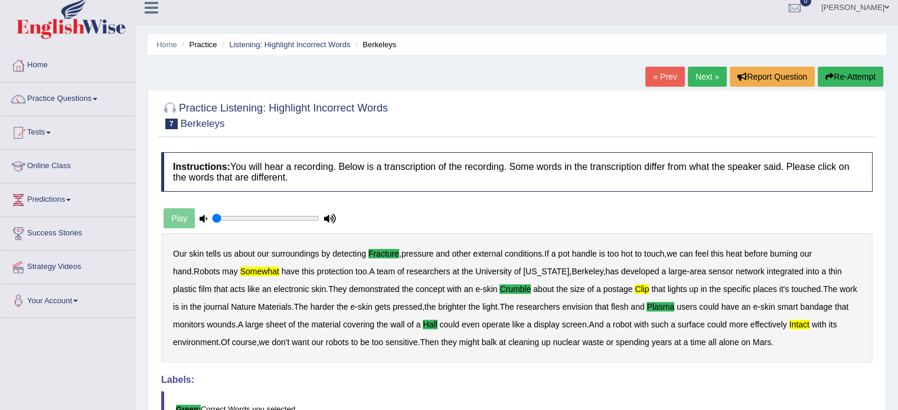
scroll to position [0, 0]
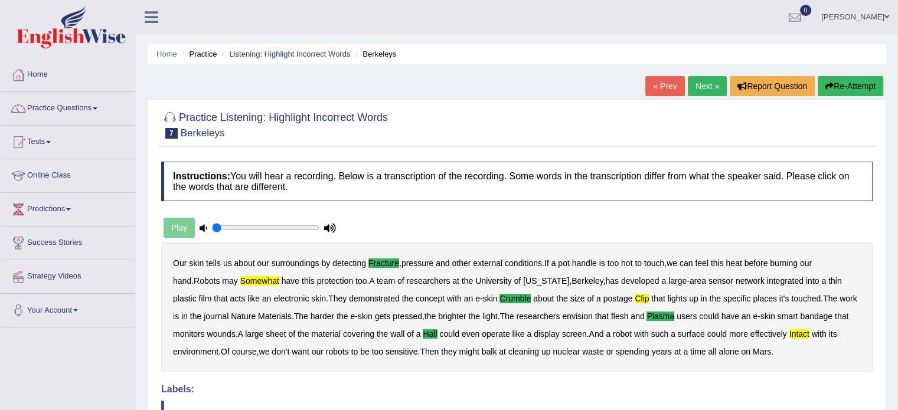
click at [849, 84] on button "Re-Attempt" at bounding box center [851, 86] width 66 height 20
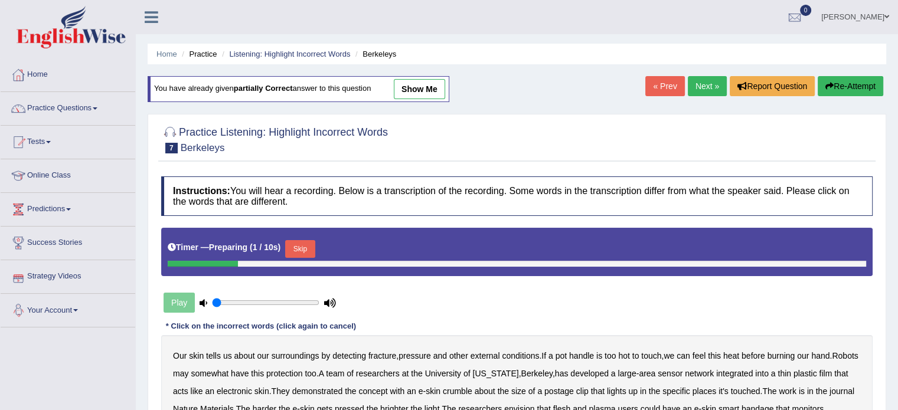
click at [309, 242] on button "Skip" at bounding box center [300, 249] width 30 height 18
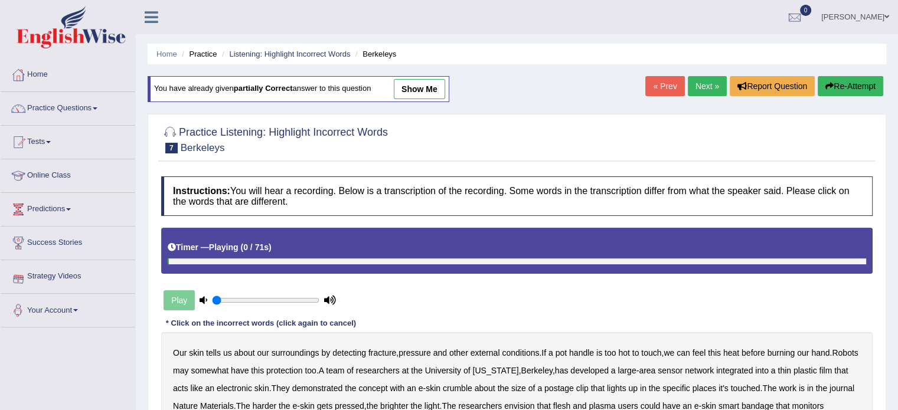
scroll to position [118, 0]
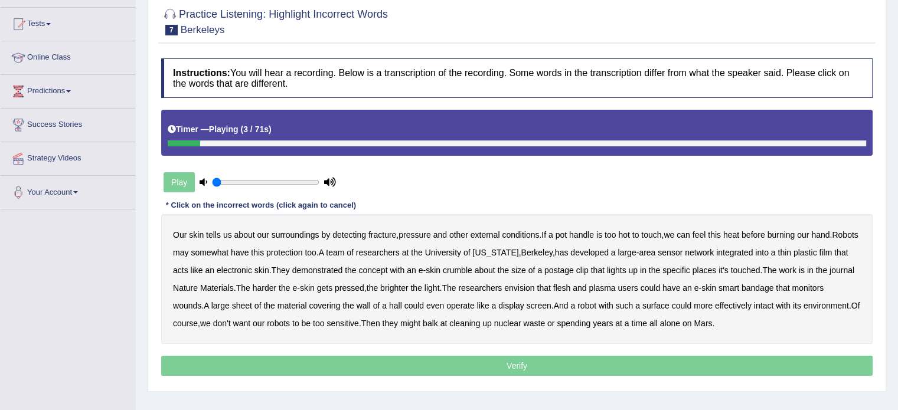
click at [390, 236] on b "fracture" at bounding box center [383, 234] width 28 height 9
click at [229, 253] on b "somewhat" at bounding box center [210, 252] width 38 height 9
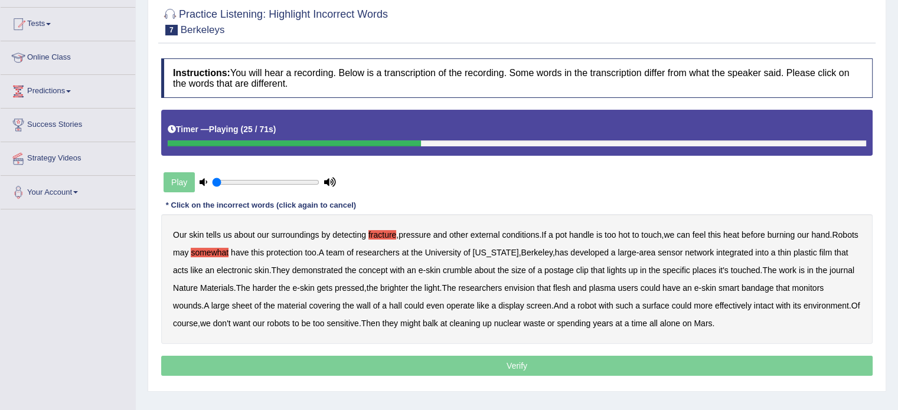
click at [466, 270] on b "crumble" at bounding box center [458, 270] width 30 height 9
click at [615, 283] on b "plasma" at bounding box center [602, 287] width 27 height 9
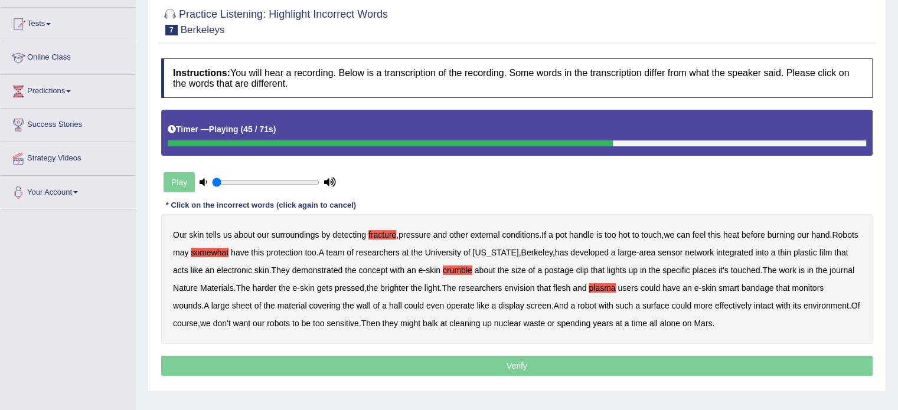
click at [396, 306] on b "hall" at bounding box center [395, 305] width 13 height 9
click at [770, 301] on b "intact" at bounding box center [763, 305] width 19 height 9
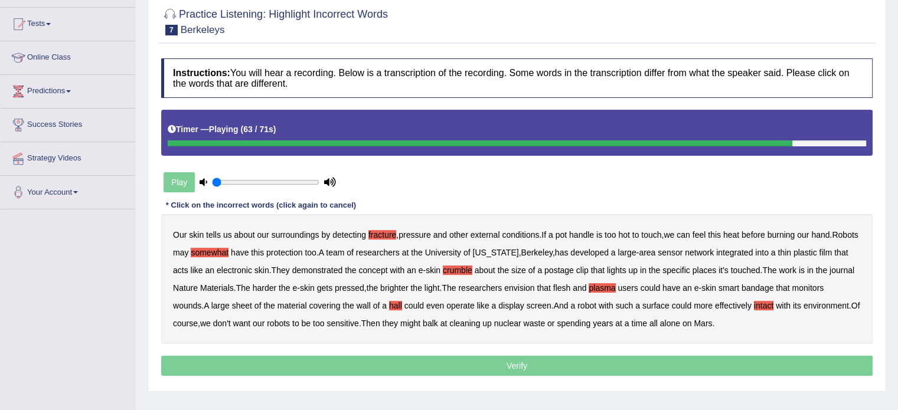
scroll to position [177, 0]
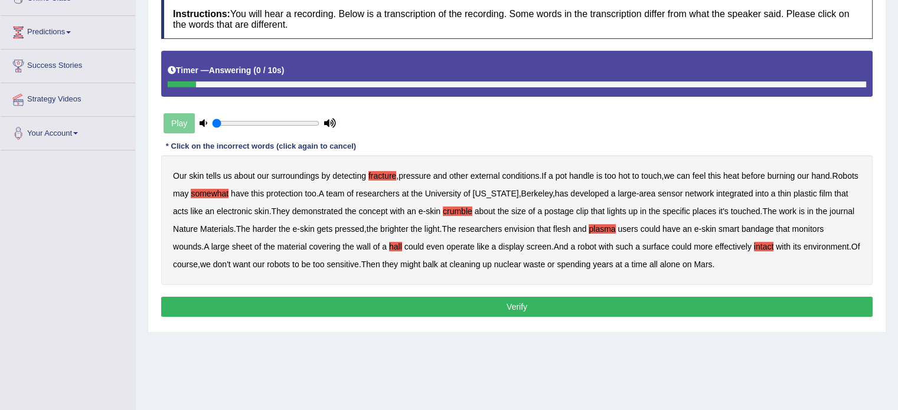
click at [391, 304] on button "Verify" at bounding box center [517, 307] width 712 height 20
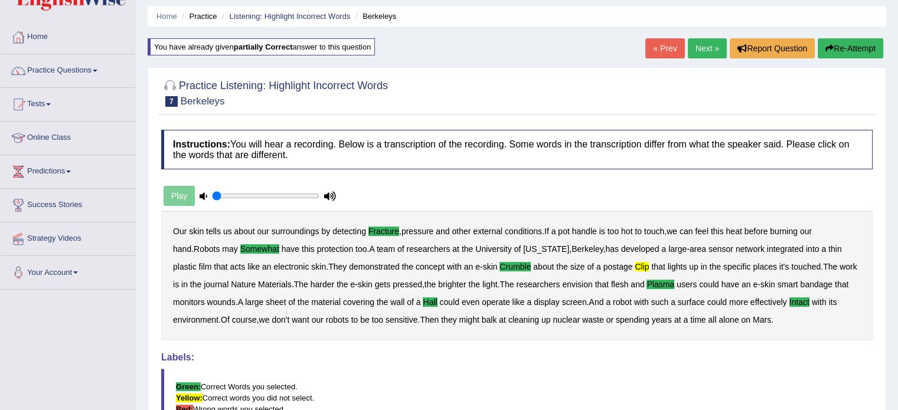
scroll to position [59, 0]
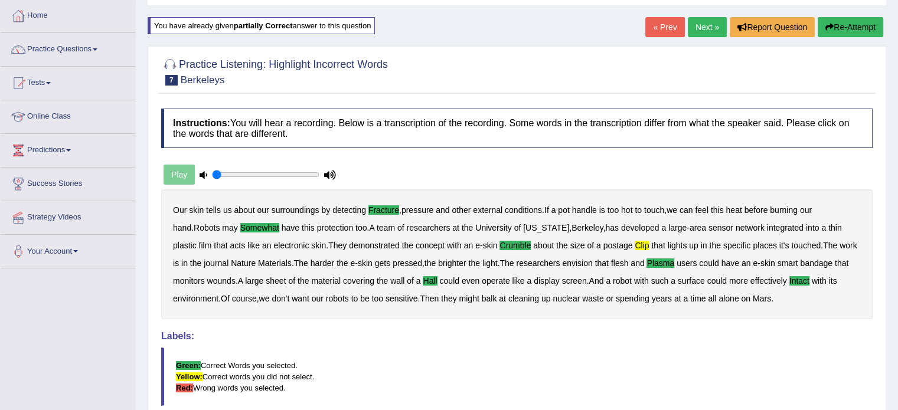
click at [826, 27] on icon "button" at bounding box center [830, 27] width 8 height 8
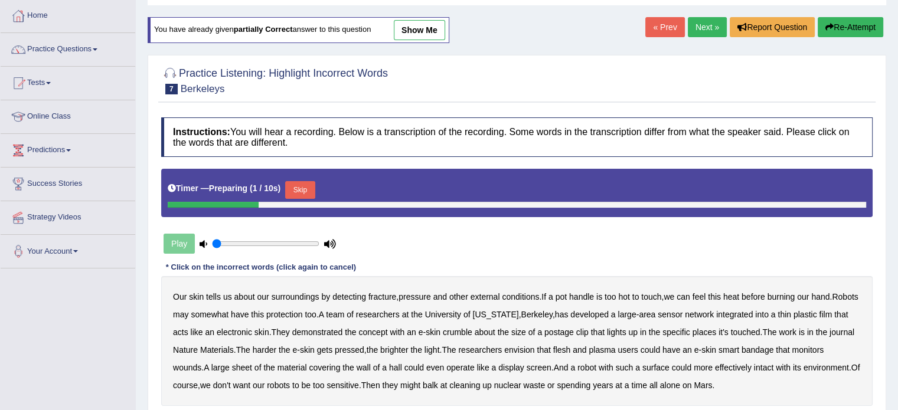
click at [285, 185] on div "Timer — Preparing ( 1 / 10s ) Skip" at bounding box center [517, 190] width 699 height 24
click at [298, 185] on button "Skip" at bounding box center [300, 190] width 30 height 18
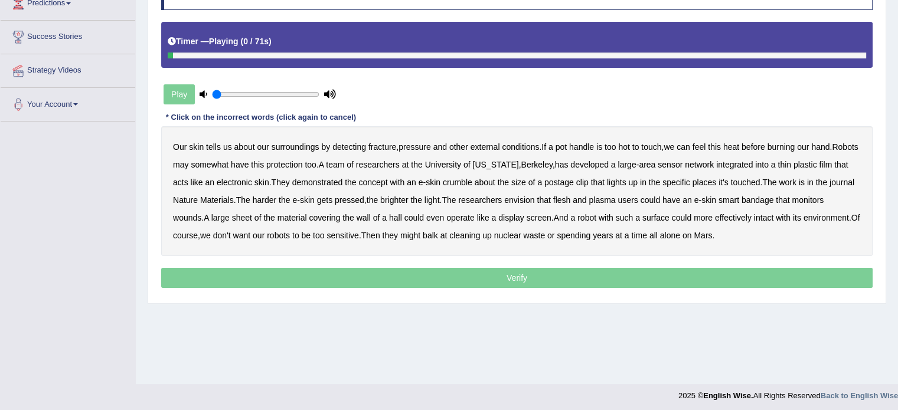
scroll to position [210, 0]
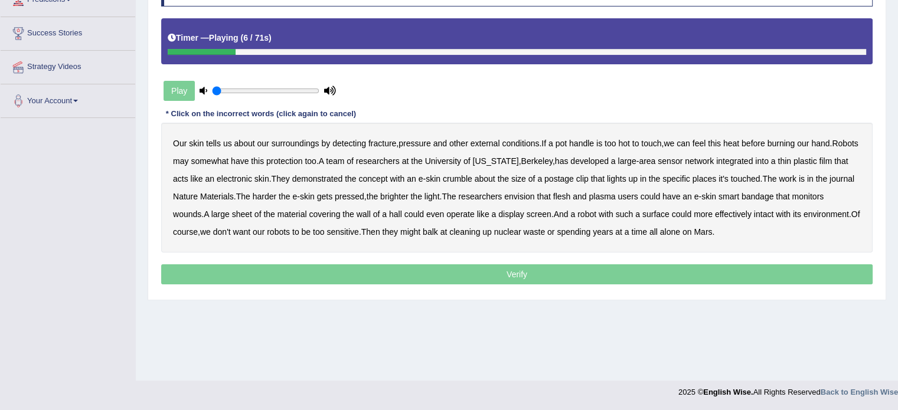
click at [589, 178] on b "clip" at bounding box center [582, 178] width 12 height 9
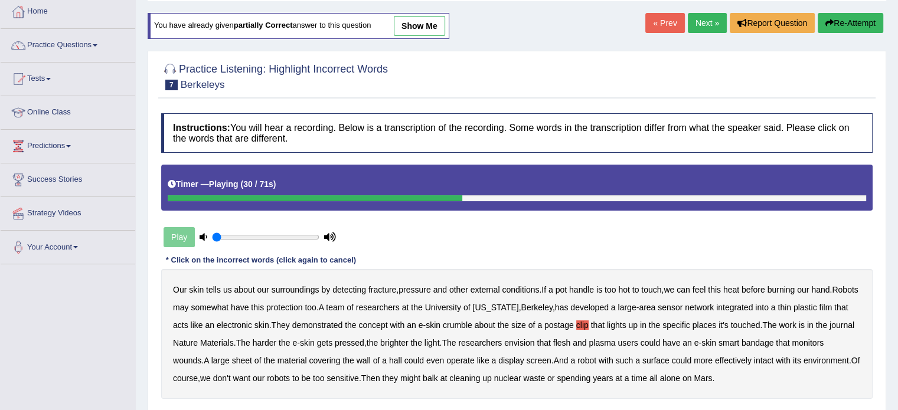
scroll to position [32, 0]
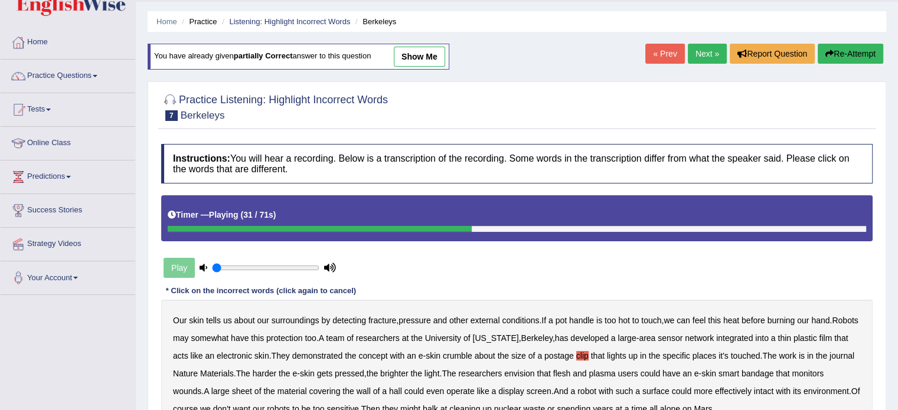
click at [691, 54] on link "Next »" at bounding box center [707, 54] width 39 height 20
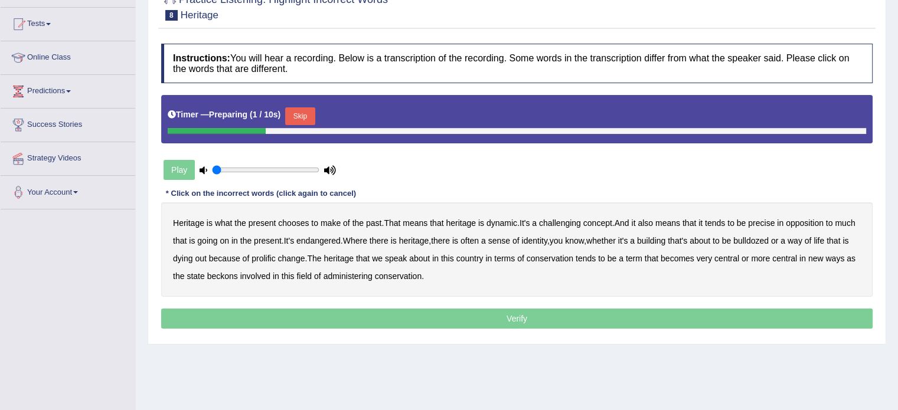
click at [303, 113] on button "Skip" at bounding box center [300, 116] width 30 height 18
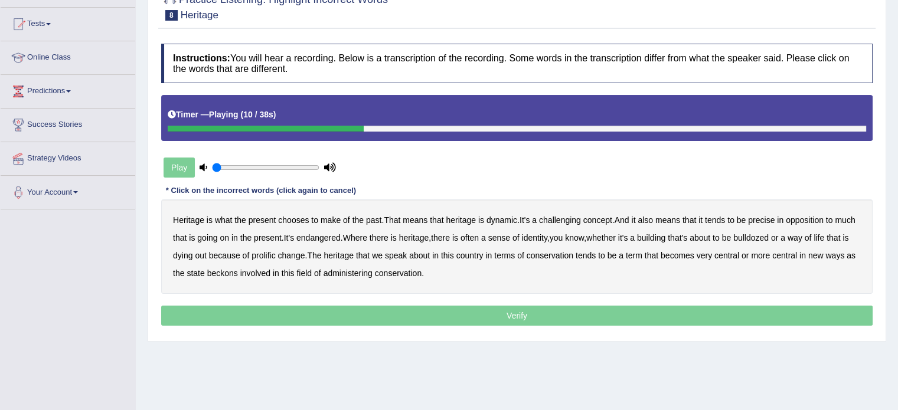
click at [555, 218] on b "challenging" at bounding box center [560, 220] width 42 height 9
click at [770, 216] on b "precise" at bounding box center [761, 220] width 27 height 9
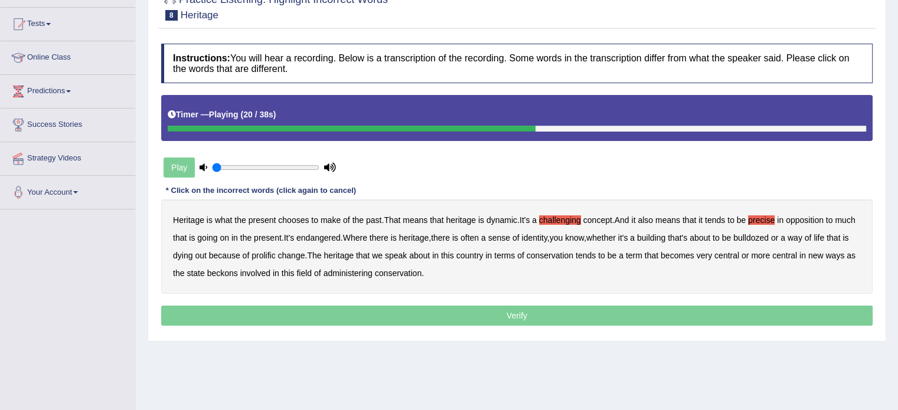
click at [547, 240] on b "identity" at bounding box center [533, 237] width 25 height 9
click at [275, 252] on b "prolific" at bounding box center [264, 255] width 24 height 9
click at [563, 254] on b "conservation" at bounding box center [550, 255] width 47 height 9
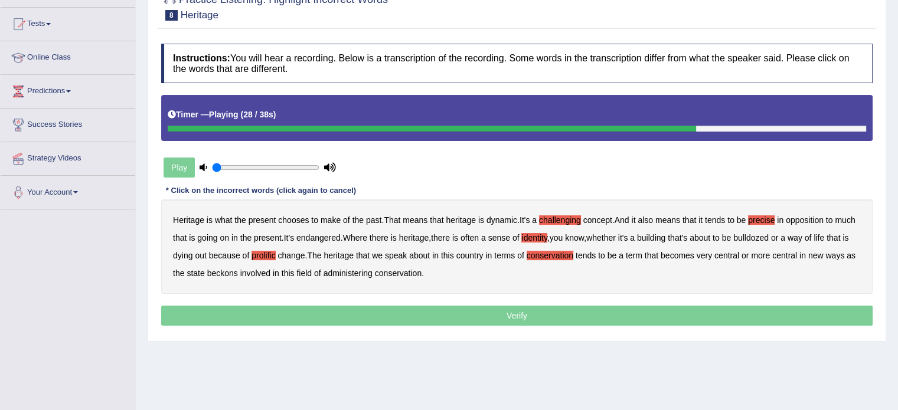
click at [563, 254] on b "conservation" at bounding box center [550, 255] width 47 height 9
click at [238, 273] on b "beckons" at bounding box center [222, 273] width 31 height 9
click at [441, 310] on p "Verify" at bounding box center [517, 316] width 712 height 20
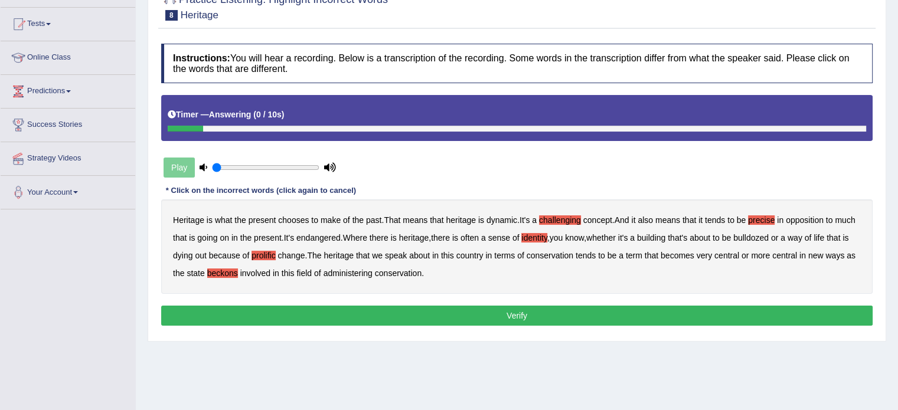
click at [424, 308] on button "Verify" at bounding box center [517, 316] width 712 height 20
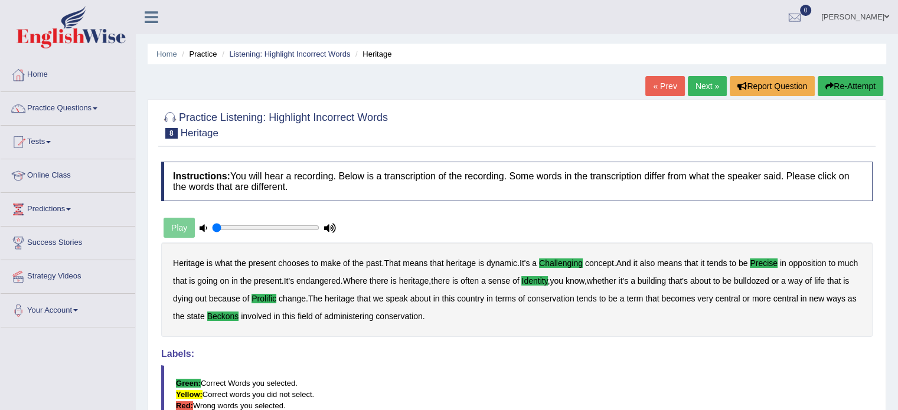
click at [702, 82] on link "Next »" at bounding box center [707, 86] width 39 height 20
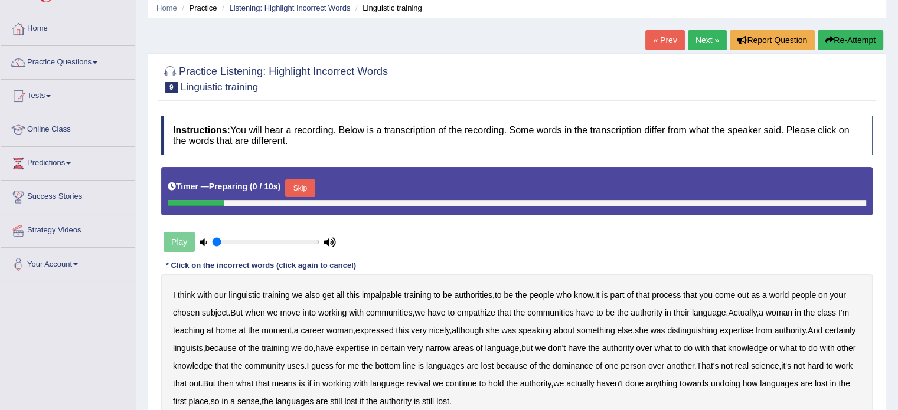
scroll to position [59, 0]
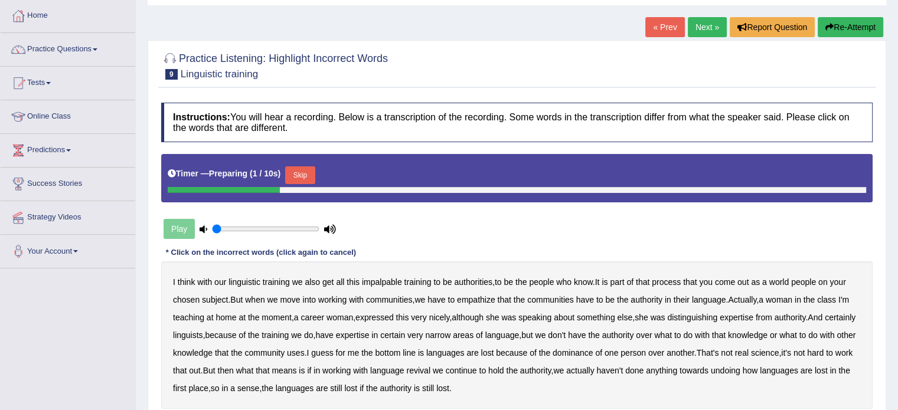
click at [312, 177] on button "Skip" at bounding box center [300, 176] width 30 height 18
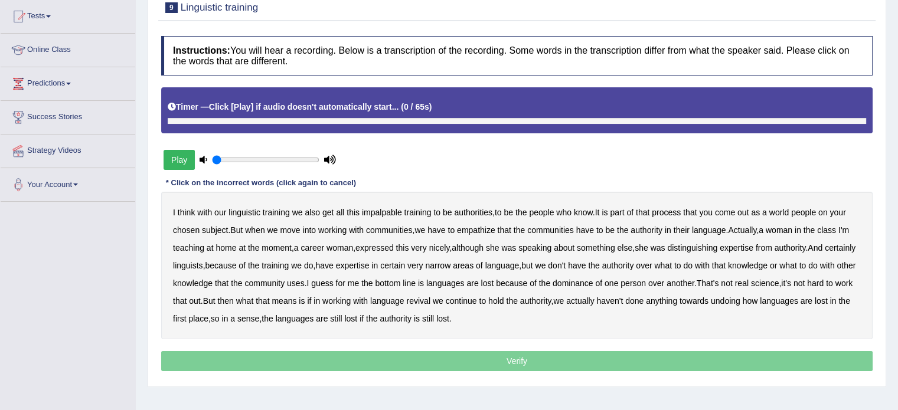
scroll to position [177, 0]
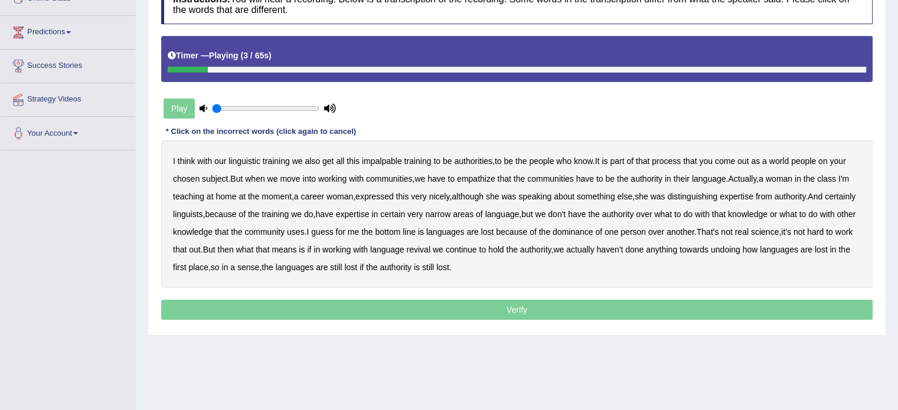
click at [383, 164] on b "impalpable" at bounding box center [382, 161] width 40 height 9
click at [810, 158] on b "people" at bounding box center [803, 161] width 25 height 9
click at [483, 178] on b "empathize" at bounding box center [476, 178] width 38 height 9
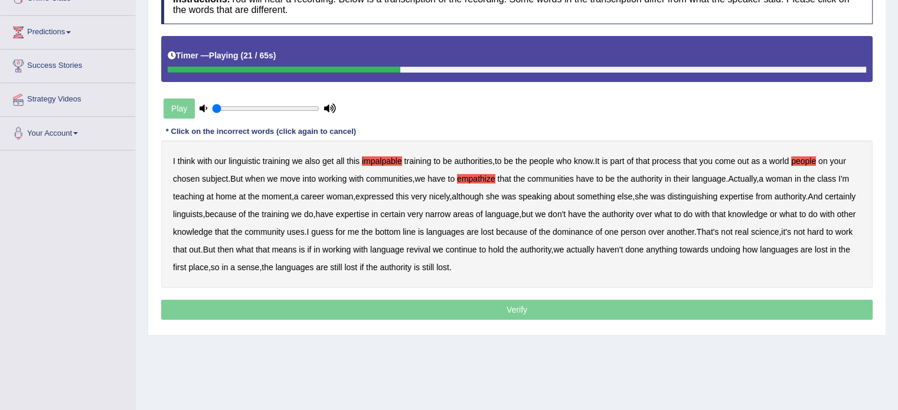
click at [227, 193] on b "home" at bounding box center [226, 196] width 21 height 9
click at [528, 193] on b "speaking" at bounding box center [535, 196] width 33 height 9
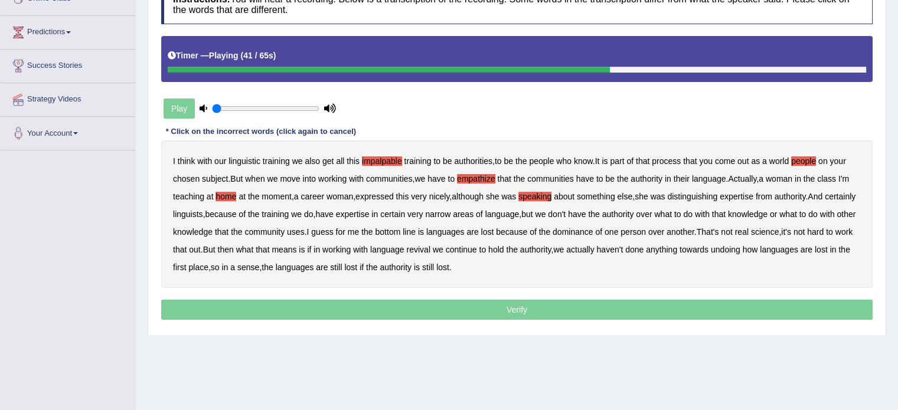
click at [305, 227] on b "uses" at bounding box center [296, 231] width 18 height 9
click at [749, 233] on b "real" at bounding box center [742, 231] width 14 height 9
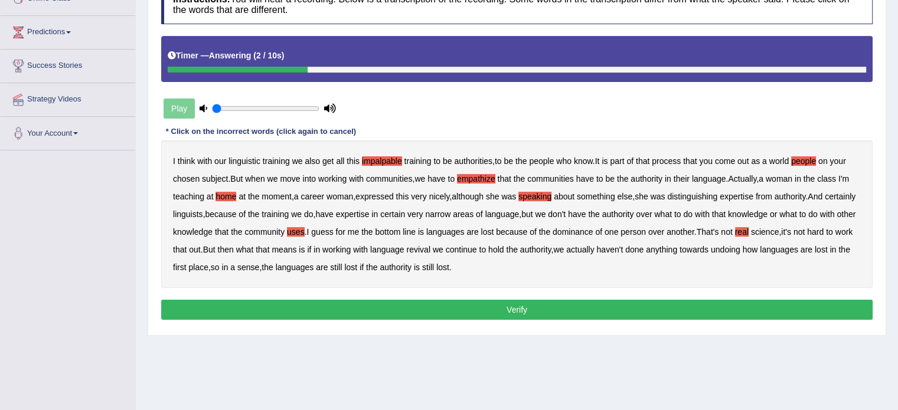
click at [418, 305] on button "Verify" at bounding box center [517, 310] width 712 height 20
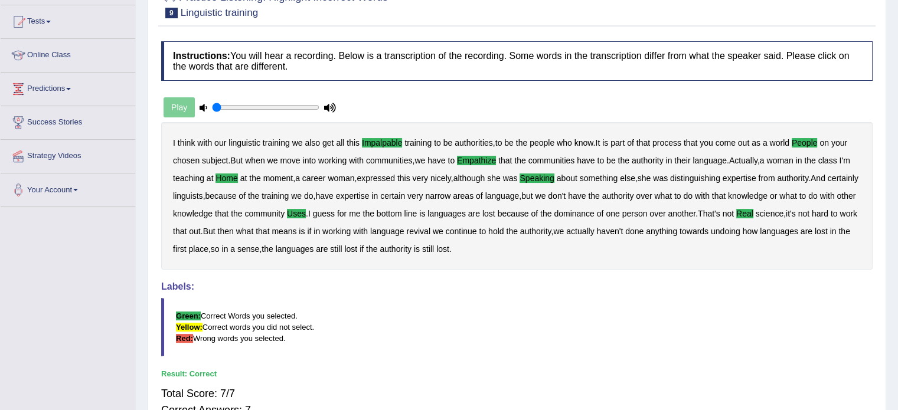
scroll to position [0, 0]
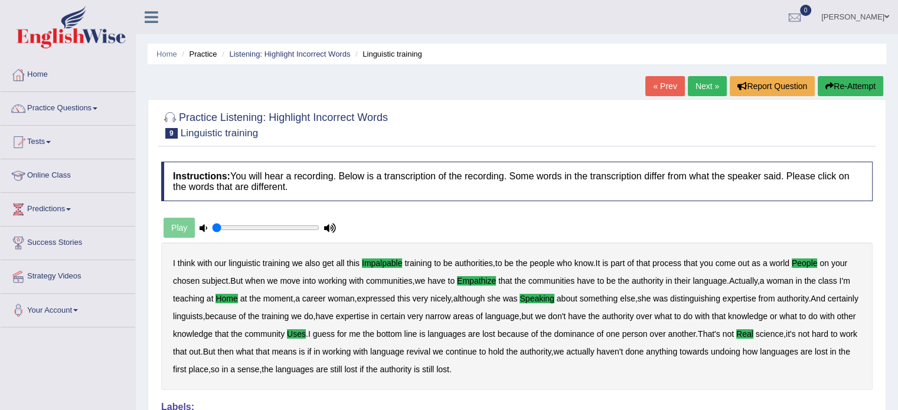
click at [695, 90] on link "Next »" at bounding box center [707, 86] width 39 height 20
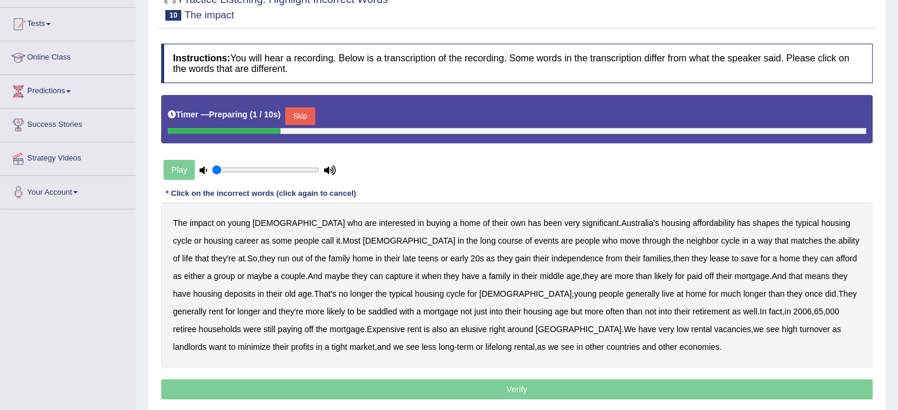
click at [297, 118] on button "Skip" at bounding box center [300, 116] width 30 height 18
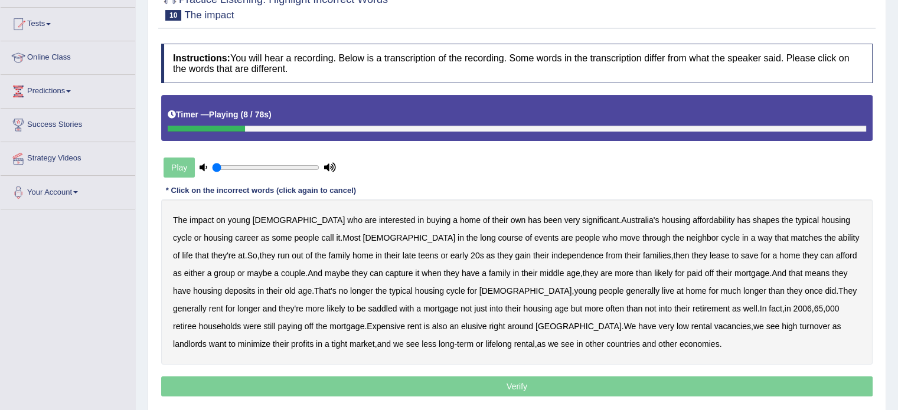
click at [737, 220] on b "has" at bounding box center [744, 220] width 14 height 9
click at [397, 236] on div "The impact on young [DEMOGRAPHIC_DATA] who are interested in buying a home of t…" at bounding box center [517, 282] width 712 height 165
click at [480, 237] on b "long" at bounding box center [487, 237] width 15 height 9
click at [687, 238] on b "neighbor" at bounding box center [703, 237] width 32 height 9
click at [278, 253] on b "run" at bounding box center [284, 255] width 12 height 9
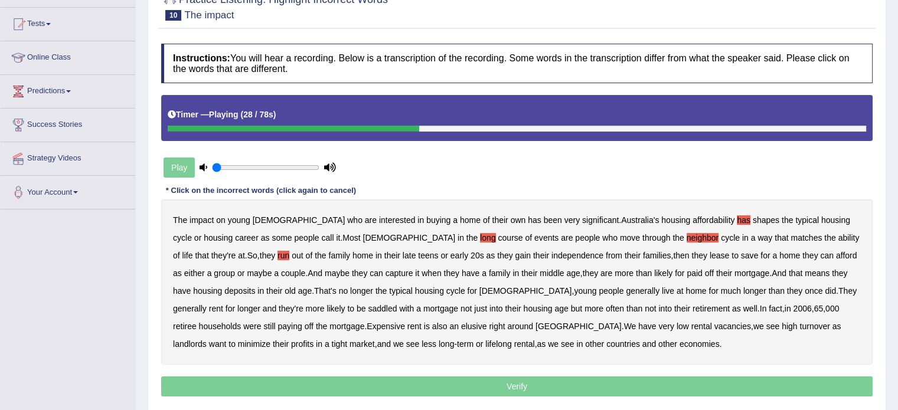
click at [710, 255] on b "lease" at bounding box center [719, 255] width 19 height 9
click at [386, 274] on b "capture" at bounding box center [400, 273] width 28 height 9
click at [675, 272] on b "for" at bounding box center [679, 273] width 9 height 9
click at [224, 289] on b "deposits" at bounding box center [239, 290] width 31 height 9
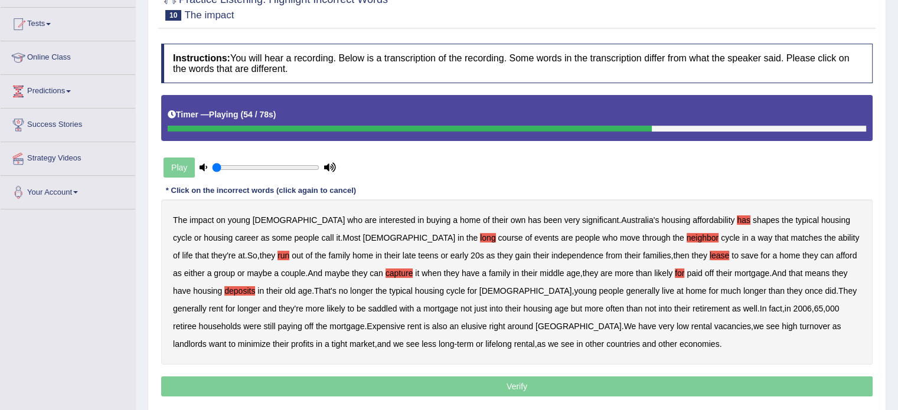
click at [523, 309] on b "housing" at bounding box center [537, 308] width 29 height 9
click at [367, 325] on b "Expensive" at bounding box center [386, 326] width 38 height 9
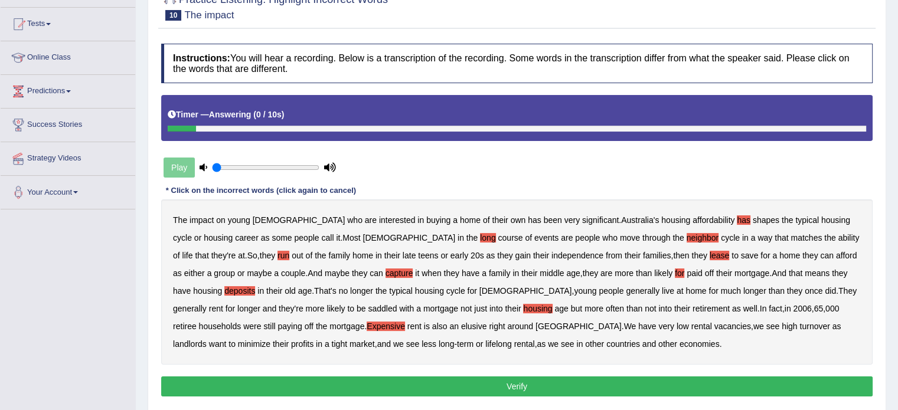
click at [405, 383] on button "Verify" at bounding box center [517, 387] width 712 height 20
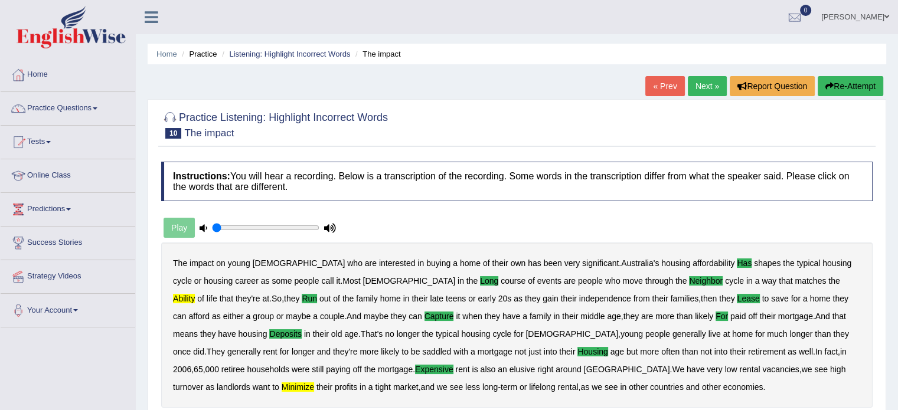
click at [848, 92] on button "Re-Attempt" at bounding box center [851, 86] width 66 height 20
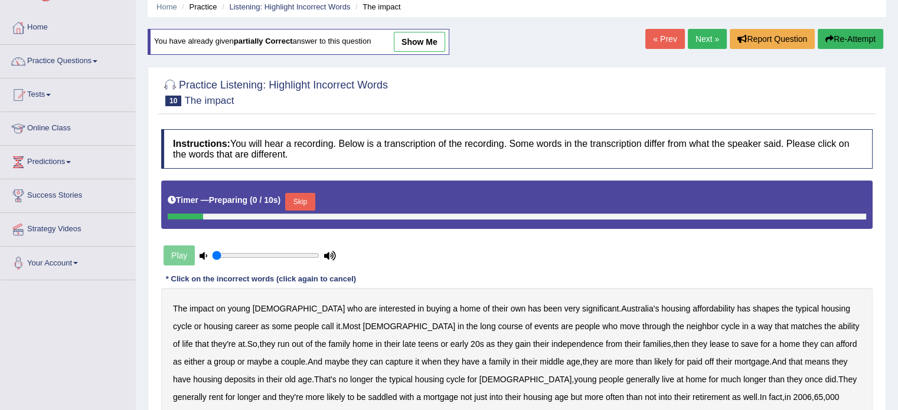
scroll to position [118, 0]
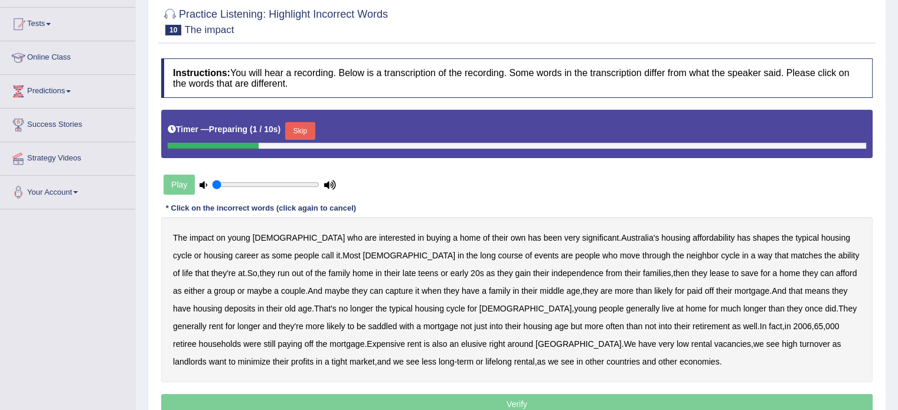
drag, startPoint x: 305, startPoint y: 132, endPoint x: 289, endPoint y: 133, distance: 16.0
click at [305, 132] on button "Skip" at bounding box center [300, 131] width 30 height 18
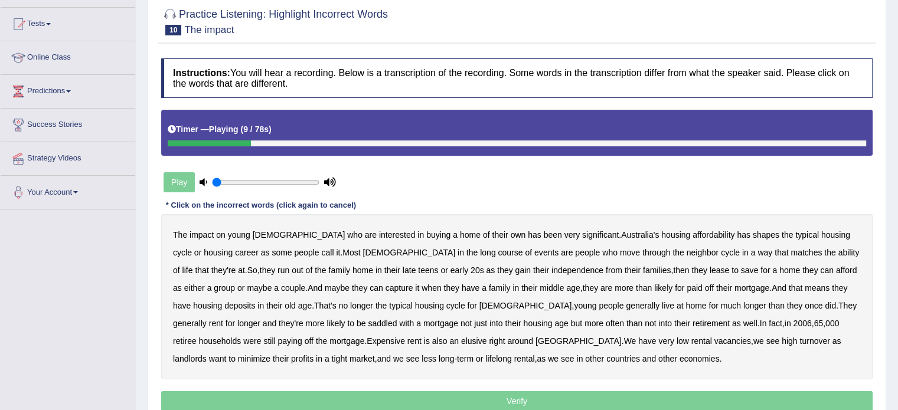
click at [693, 232] on b "affordability" at bounding box center [714, 234] width 42 height 9
drag, startPoint x: 695, startPoint y: 232, endPoint x: 676, endPoint y: 233, distance: 18.9
click at [737, 233] on b "has" at bounding box center [744, 234] width 14 height 9
click at [693, 230] on b "affordability" at bounding box center [714, 234] width 42 height 9
click at [480, 255] on b "long" at bounding box center [487, 252] width 15 height 9
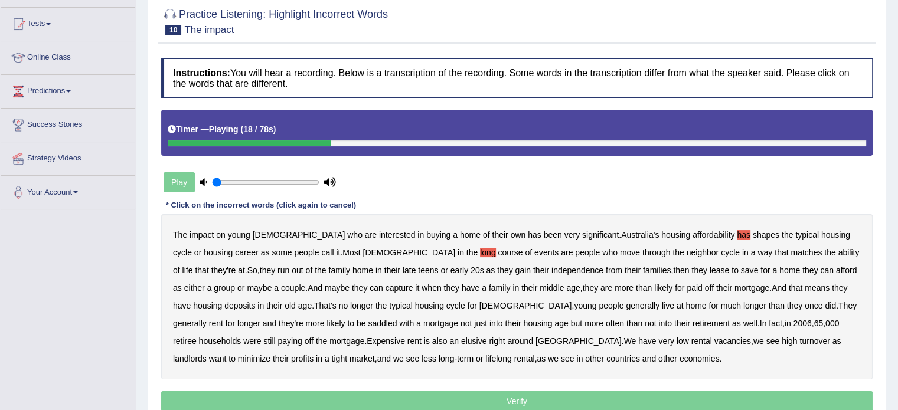
click at [687, 252] on b "neighbor" at bounding box center [703, 252] width 32 height 9
click at [839, 248] on b "ability" at bounding box center [849, 252] width 21 height 9
click at [710, 267] on b "lease" at bounding box center [719, 270] width 19 height 9
click at [386, 284] on b "capture" at bounding box center [400, 287] width 28 height 9
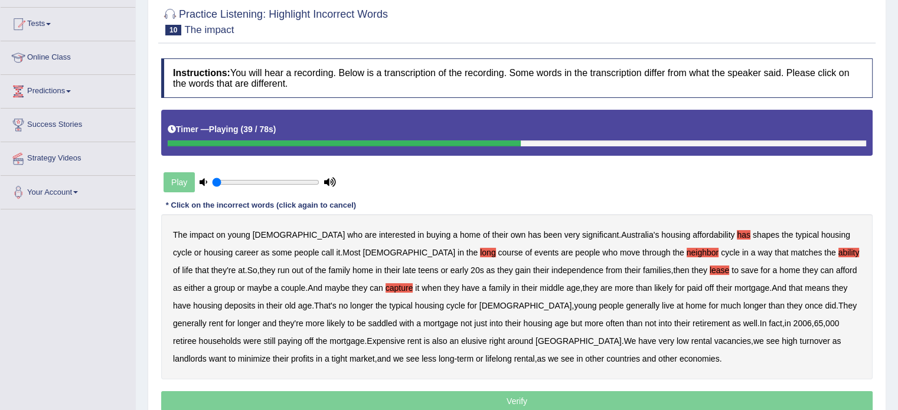
click at [224, 305] on b "deposits" at bounding box center [239, 305] width 31 height 9
click at [523, 320] on b "housing" at bounding box center [537, 323] width 29 height 9
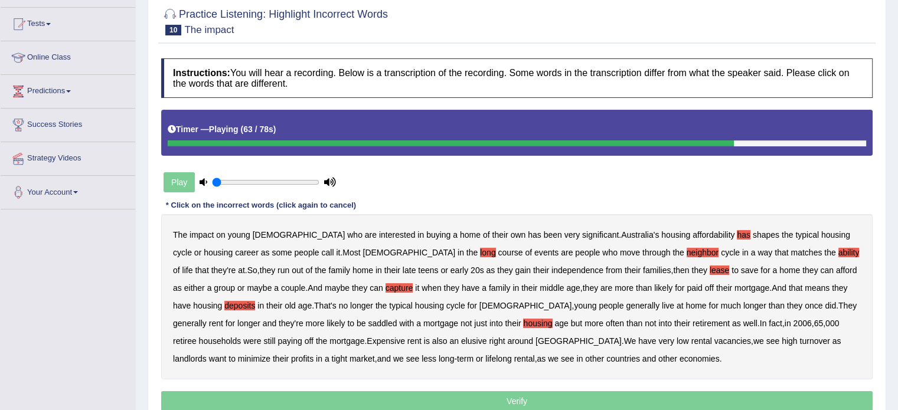
click at [367, 340] on b "Expensive" at bounding box center [386, 341] width 38 height 9
click at [270, 354] on b "minimize" at bounding box center [254, 358] width 32 height 9
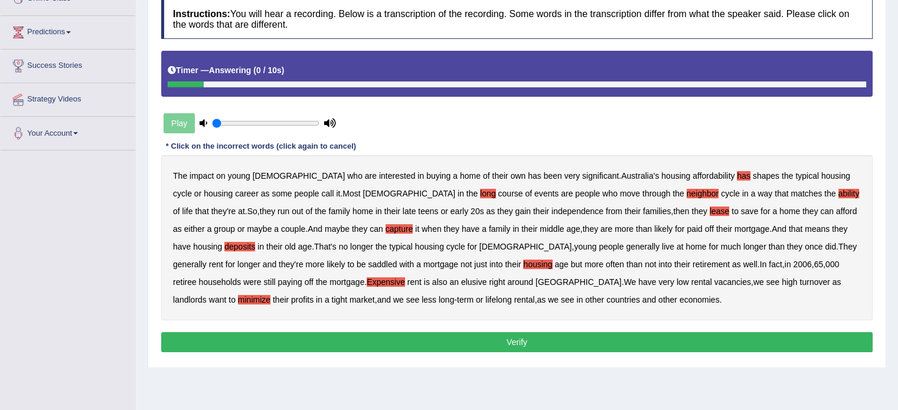
click at [396, 340] on button "Verify" at bounding box center [517, 342] width 712 height 20
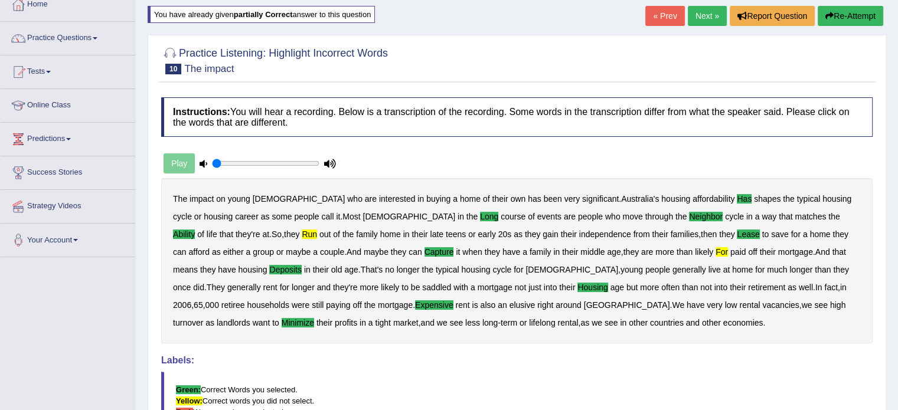
scroll to position [0, 0]
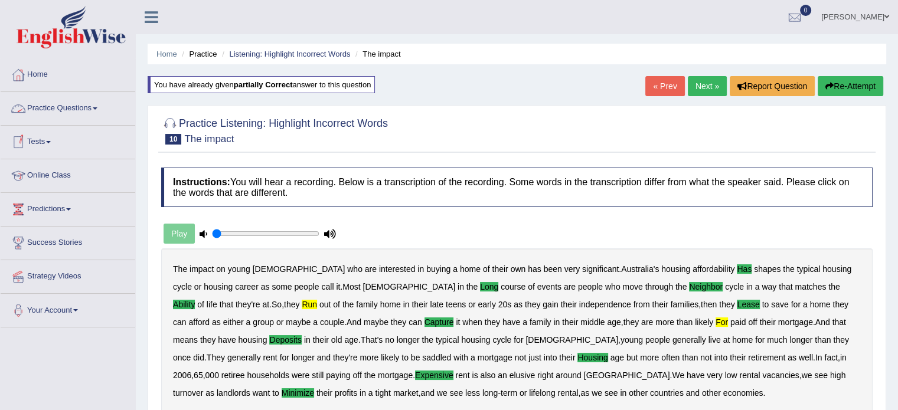
click at [61, 110] on link "Practice Questions" at bounding box center [68, 107] width 135 height 30
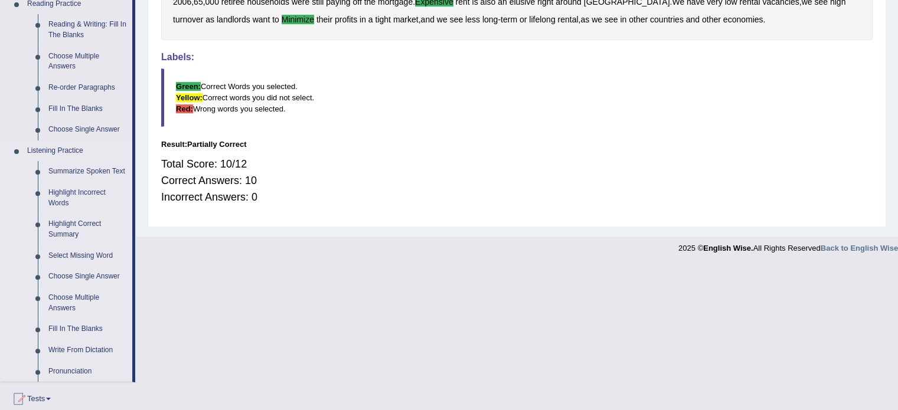
scroll to position [354, 0]
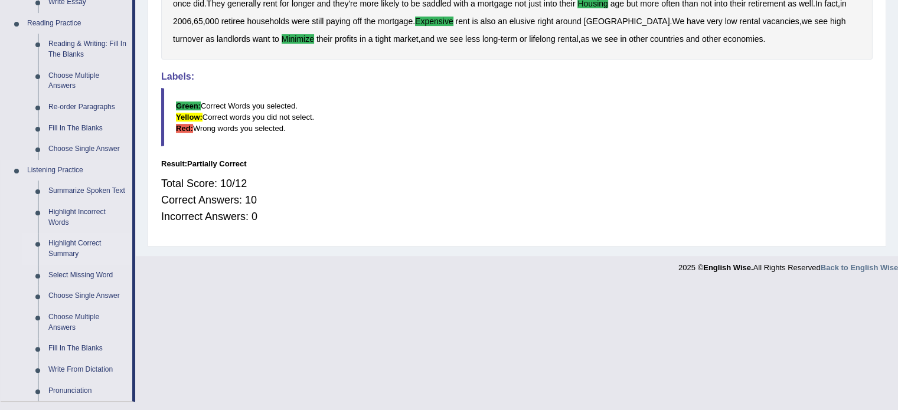
click at [60, 257] on link "Highlight Correct Summary" at bounding box center [87, 248] width 89 height 31
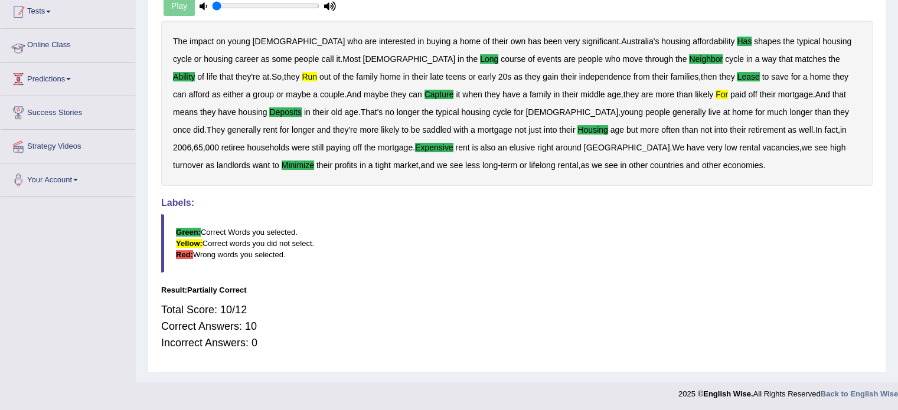
scroll to position [131, 0]
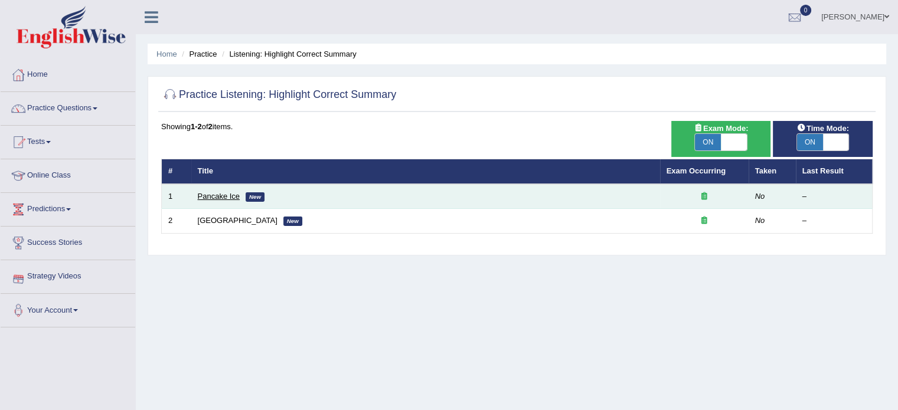
click at [223, 193] on link "Pancake Ice" at bounding box center [219, 196] width 43 height 9
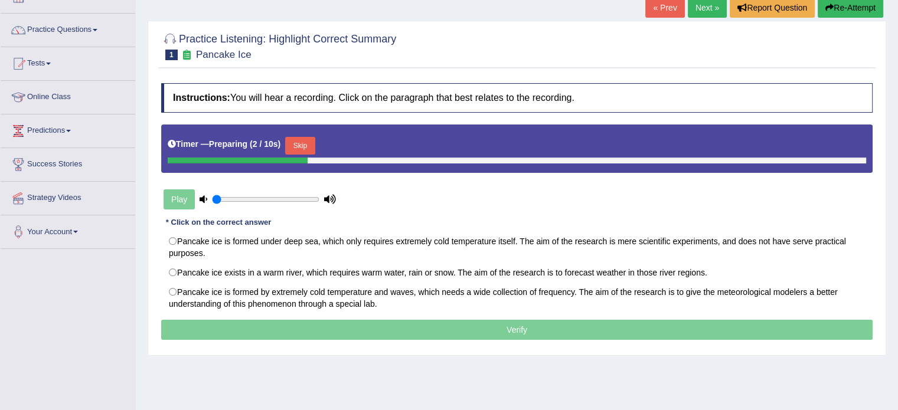
scroll to position [59, 0]
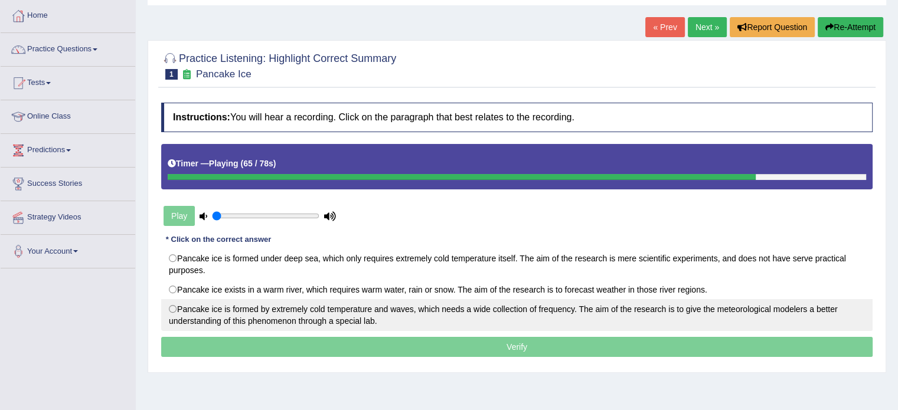
click at [206, 308] on label "Pancake ice is formed by extremely cold temperature and waves, which needs a wi…" at bounding box center [517, 315] width 712 height 32
radio input "true"
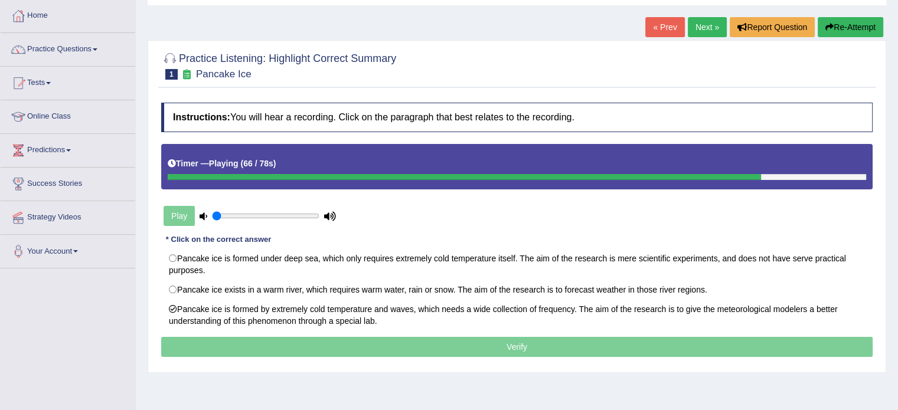
click at [236, 350] on p "Verify" at bounding box center [517, 347] width 712 height 20
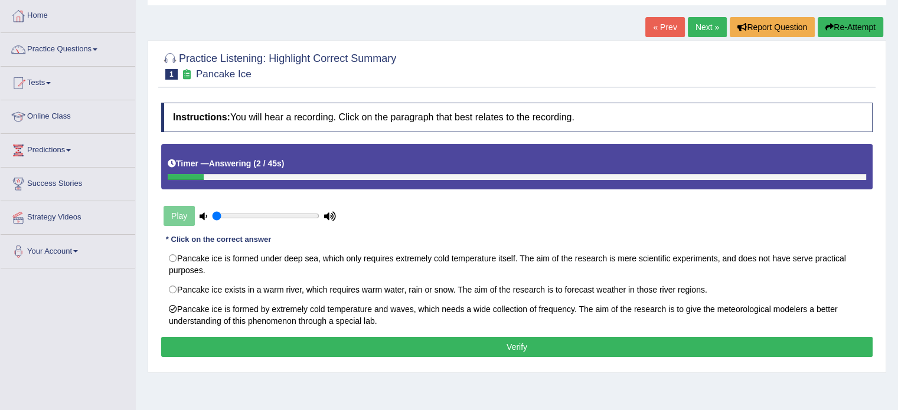
click at [287, 350] on button "Verify" at bounding box center [517, 347] width 712 height 20
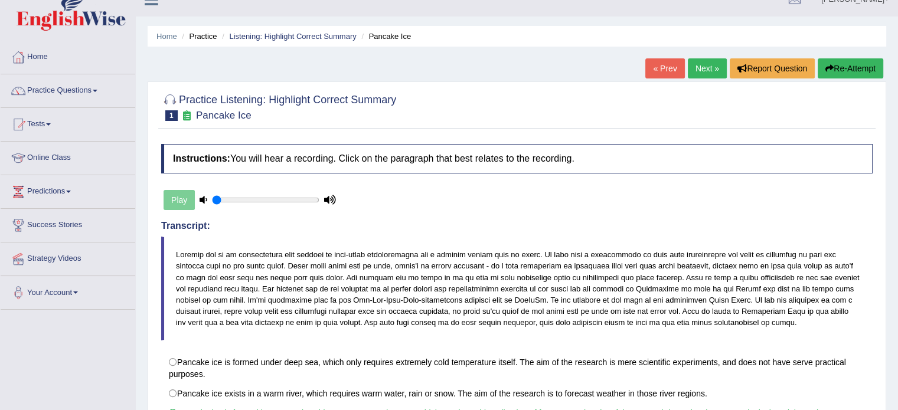
scroll to position [0, 0]
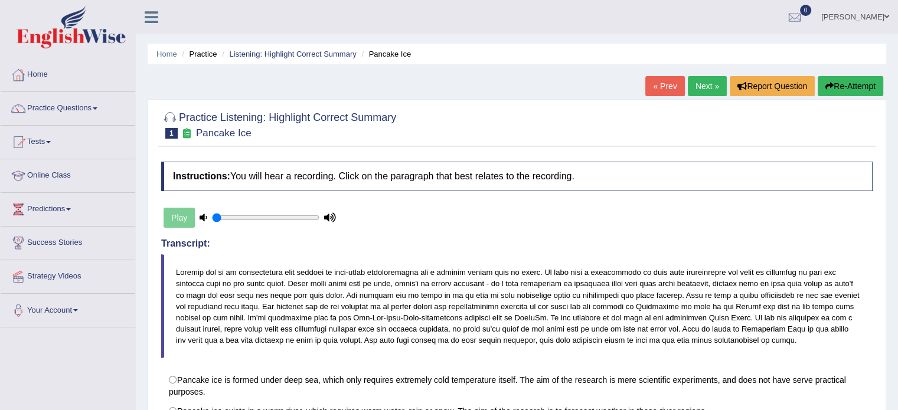
click at [708, 87] on link "Next »" at bounding box center [707, 86] width 39 height 20
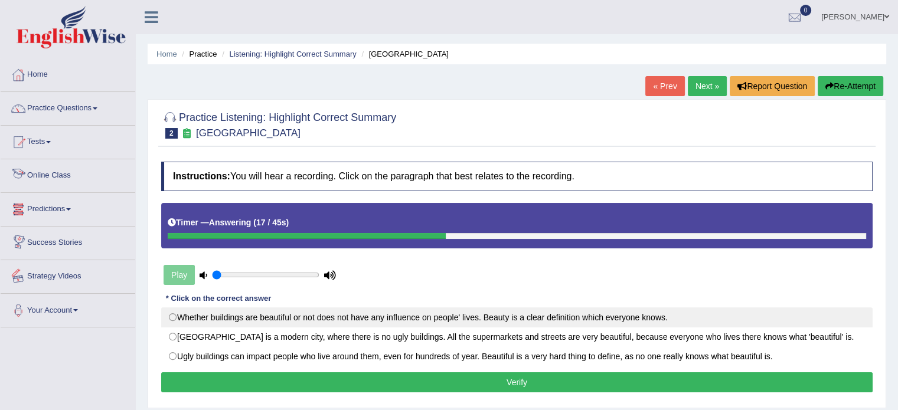
click at [314, 321] on label "Whether buildings are beautiful or not does not have any influence on people' l…" at bounding box center [517, 318] width 712 height 20
radio input "true"
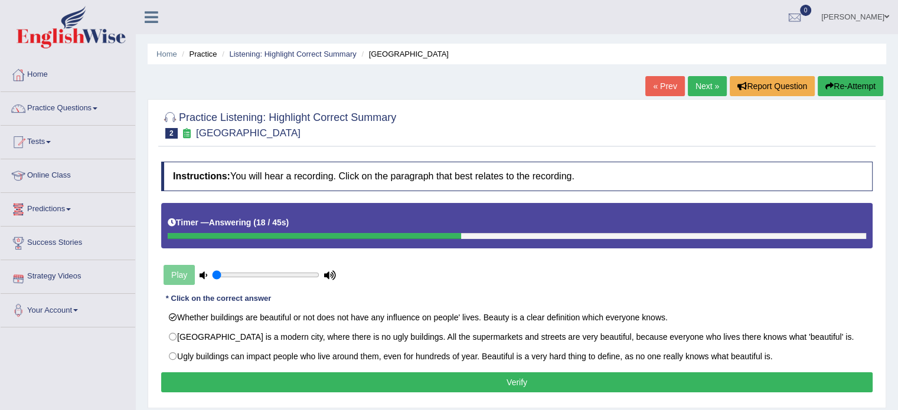
click at [297, 377] on button "Verify" at bounding box center [517, 383] width 712 height 20
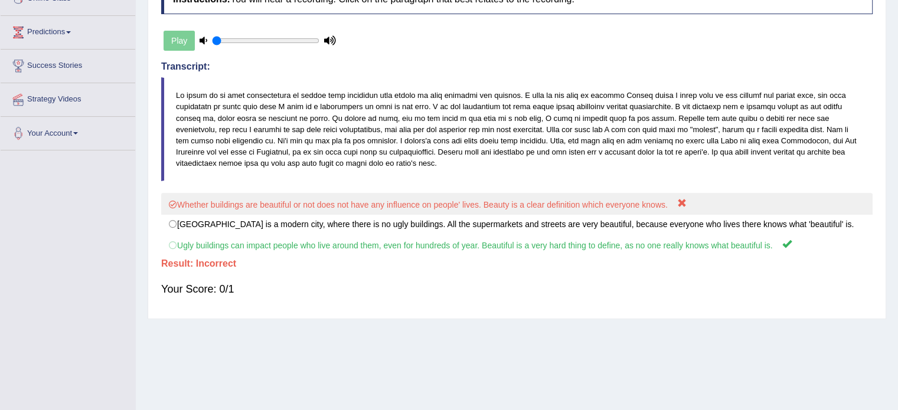
scroll to position [59, 0]
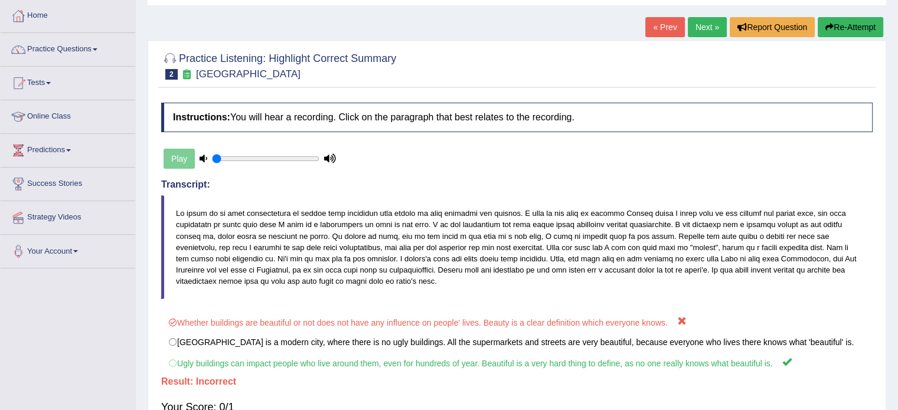
click at [699, 30] on link "Next »" at bounding box center [707, 27] width 39 height 20
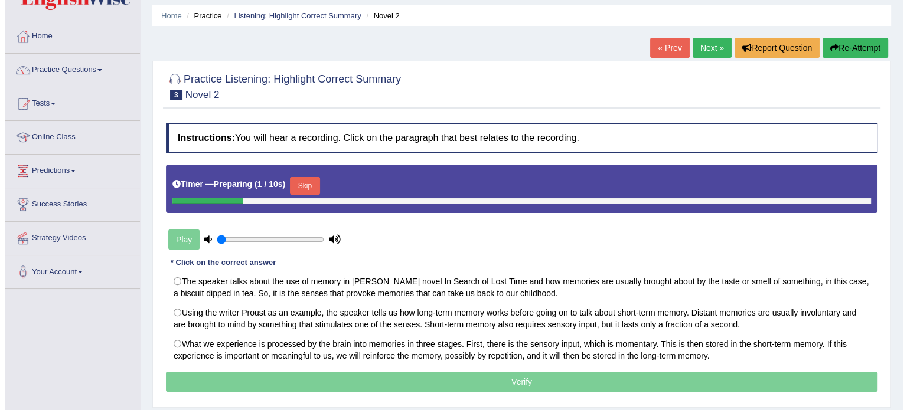
scroll to position [59, 0]
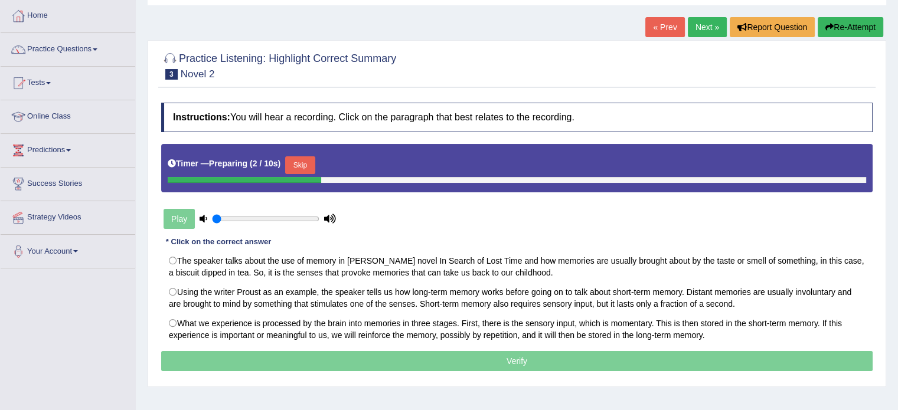
click at [297, 168] on button "Skip" at bounding box center [300, 166] width 30 height 18
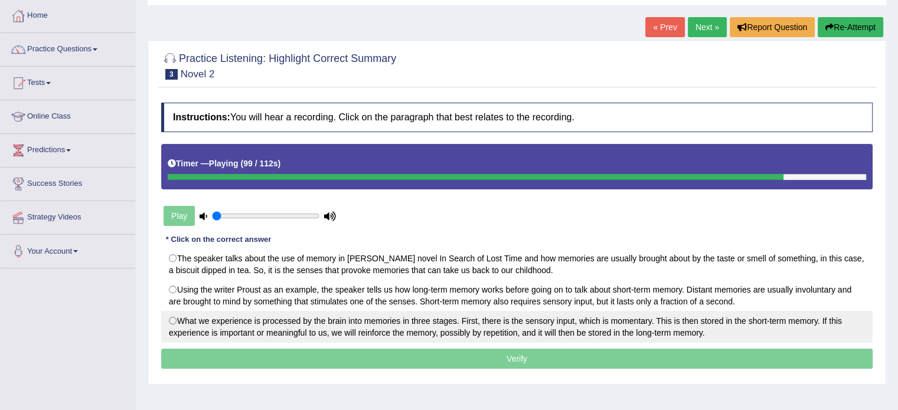
click at [204, 318] on label "What we experience is processed by the brain into memories in three stages. Fir…" at bounding box center [517, 327] width 712 height 32
radio input "true"
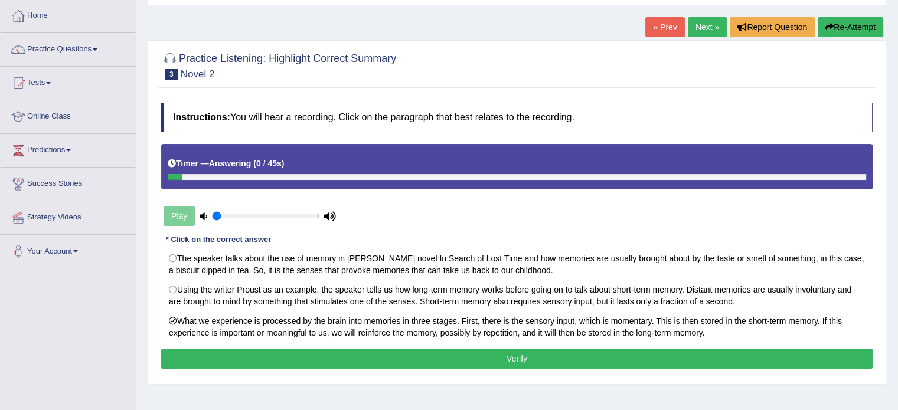
click at [419, 363] on button "Verify" at bounding box center [517, 359] width 712 height 20
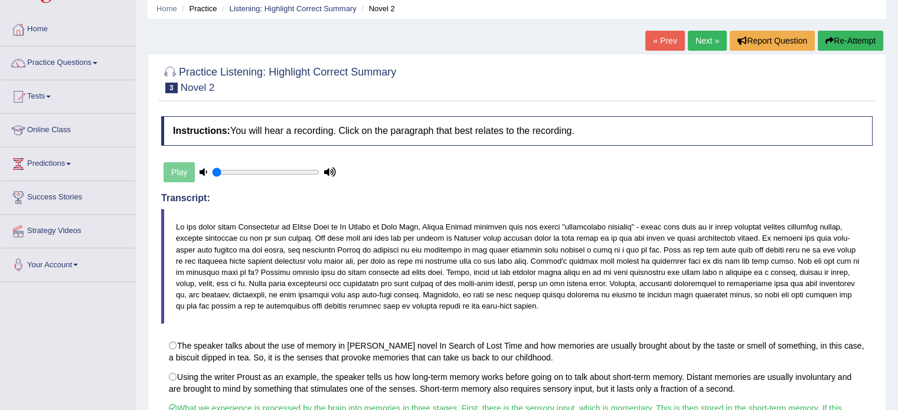
scroll to position [44, 0]
